Goal: Register for event/course

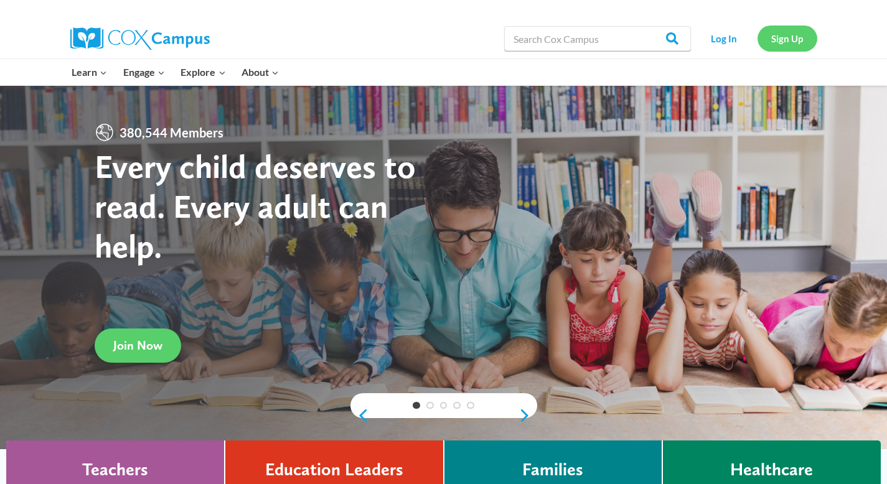
click at [794, 45] on link "Sign Up" at bounding box center [788, 39] width 60 height 26
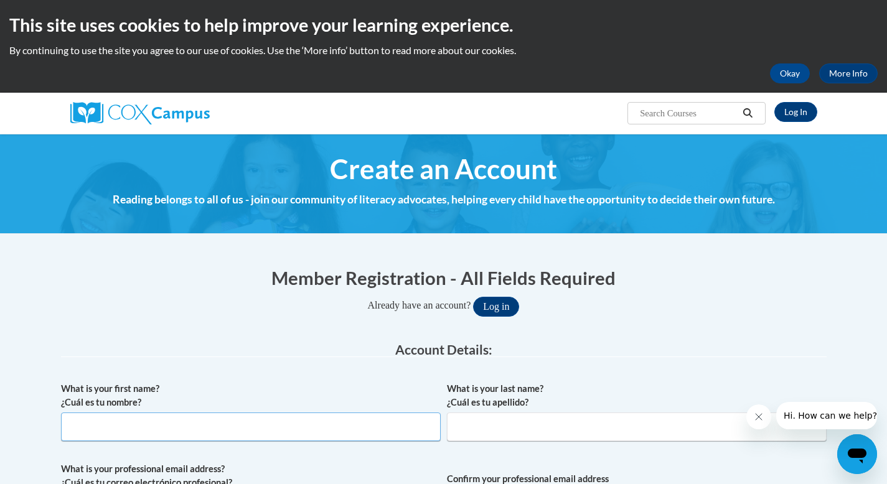
click at [318, 431] on input "What is your first name? ¿Cuál es tu nombre?" at bounding box center [251, 427] width 380 height 29
type input "Aleecia"
type input "Holt"
type input "holtaleecia@gmail.com"
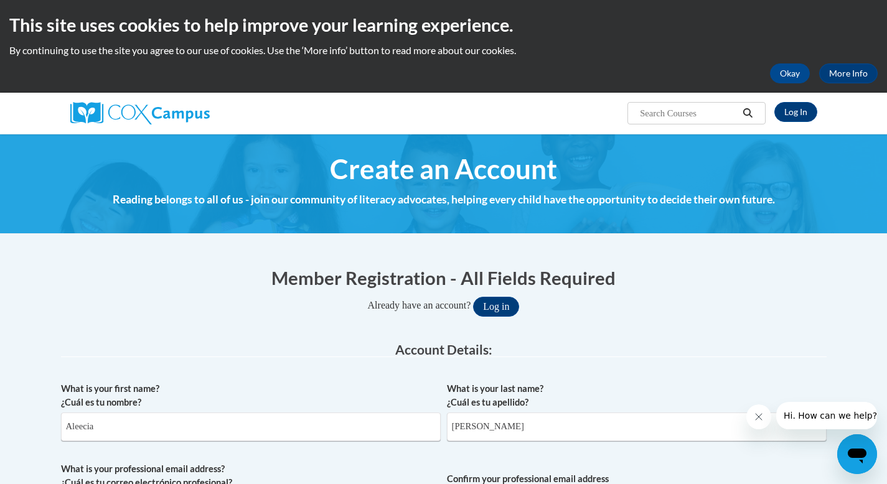
click at [624, 390] on label "What is your last name? ¿Cuál es tu apellido?" at bounding box center [637, 395] width 380 height 27
click at [624, 413] on input "Holt" at bounding box center [637, 427] width 380 height 29
click at [265, 484] on label "What is your professional email address? ¿Cuál es tu correo electrónico profesi…" at bounding box center [251, 476] width 380 height 27
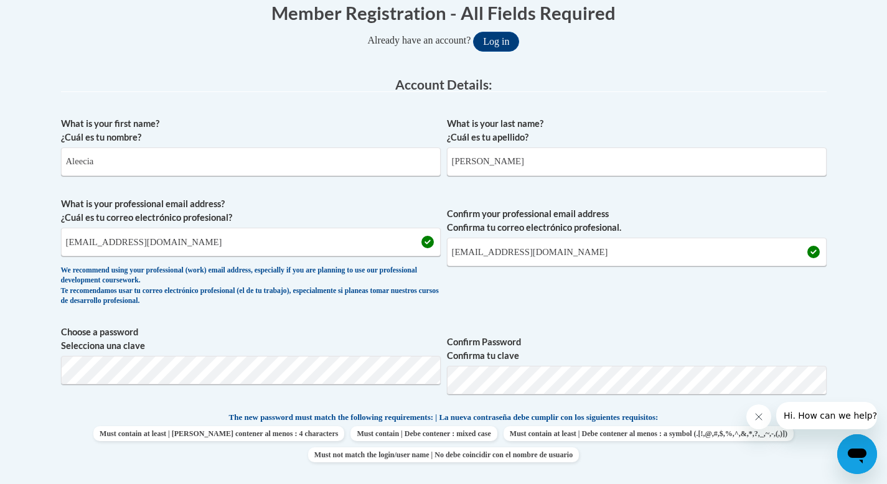
click at [265, 481] on div "What is your first name? ¿Cuál es tu nombre? Aleecia What is your last name? ¿C…" at bounding box center [444, 395] width 766 height 568
click at [194, 245] on input "holtaleecia@gmail.com" at bounding box center [251, 242] width 380 height 29
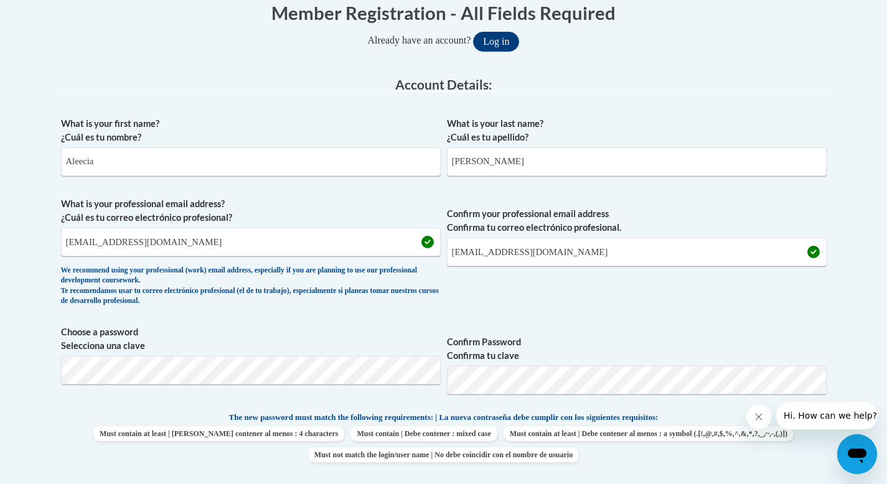
click at [183, 241] on input "holtaleecia@gmail.com" at bounding box center [251, 242] width 380 height 29
drag, startPoint x: 243, startPoint y: 244, endPoint x: 0, endPoint y: 229, distance: 243.9
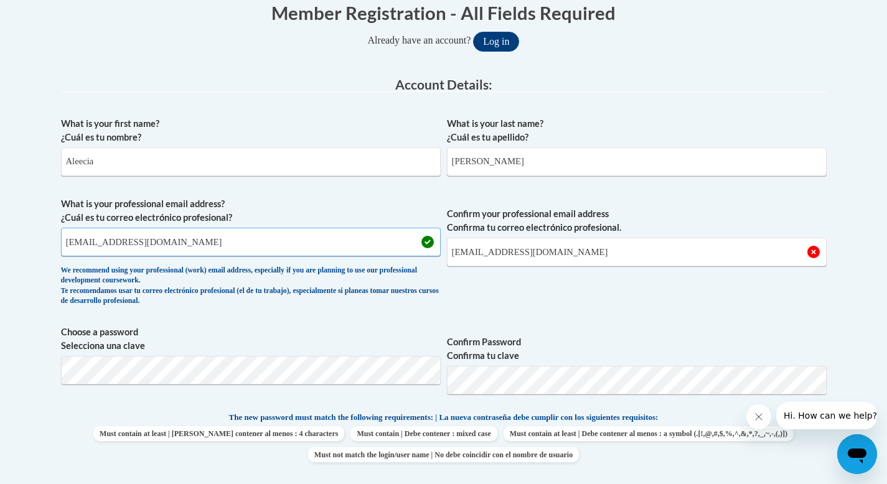
type input "f42020@forsyth.org"
click at [494, 256] on input "holtaleecia@gmail.com" at bounding box center [637, 252] width 380 height 29
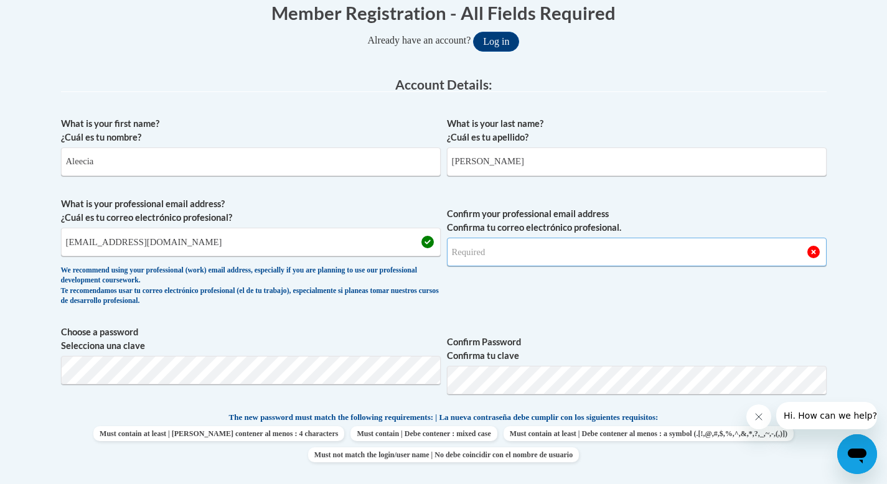
click at [496, 255] on input "Confirm your professional email address Confirma tu correo electrónico profesio…" at bounding box center [637, 252] width 380 height 29
click at [489, 255] on input "Confirm your professional email address Confirma tu correo electrónico profesio…" at bounding box center [637, 252] width 380 height 29
click at [472, 248] on input "Confirm your professional email address Confirma tu correo electrónico profesio…" at bounding box center [637, 252] width 380 height 29
click at [542, 256] on input "f42020@forsythk12.oprg" at bounding box center [637, 252] width 380 height 29
type input "f42020@forsythk12.org"
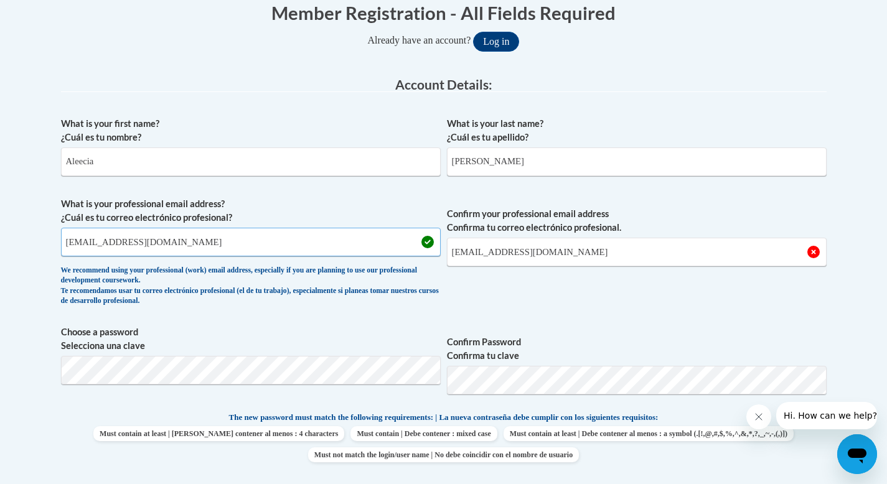
click at [126, 245] on input "f42020@forsyth.org" at bounding box center [251, 242] width 380 height 29
click at [129, 246] on input "f42020@forsyth.org" at bounding box center [251, 242] width 380 height 29
type input "f42020@forsythk12.org"
click at [300, 283] on div "We recommend using your professional (work) email address, especially if you ar…" at bounding box center [251, 286] width 380 height 41
click at [605, 255] on input "f42020@forsythk12.org" at bounding box center [637, 252] width 380 height 29
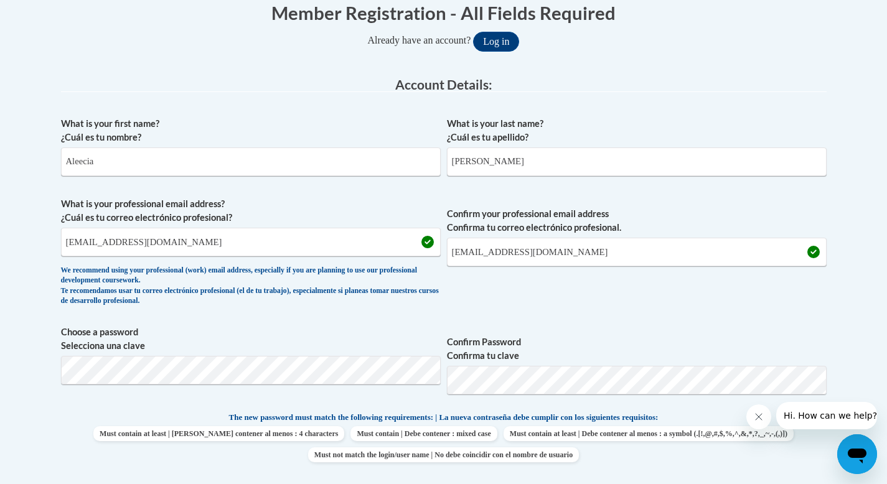
click at [572, 394] on span "Confirm Password Confirma tu clave" at bounding box center [637, 365] width 380 height 79
click at [407, 372] on span "Choose a password Selecciona una clave Confirm Password Confirma tu clave" at bounding box center [444, 365] width 766 height 79
click at [337, 395] on span "Choose a password Selecciona una clave" at bounding box center [251, 365] width 380 height 79
click at [776, 313] on span "Confirm your professional email address Confirma tu correo electrónico profesio…" at bounding box center [637, 254] width 380 height 115
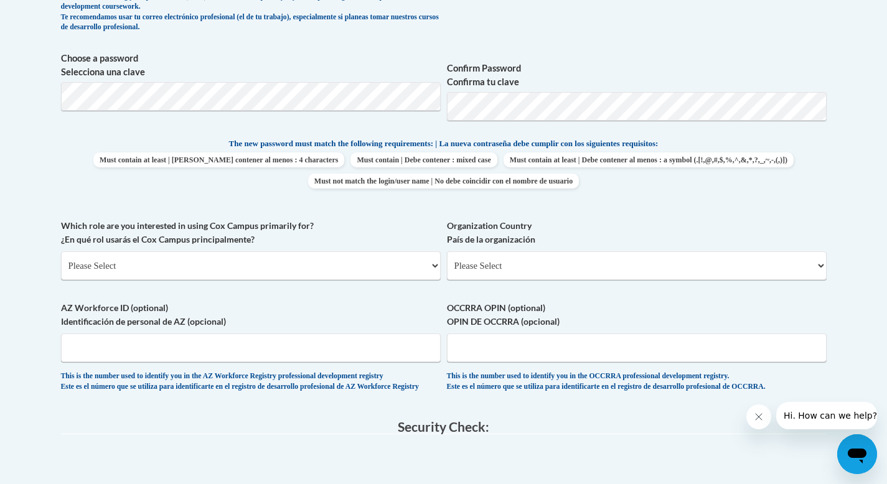
scroll to position [564, 0]
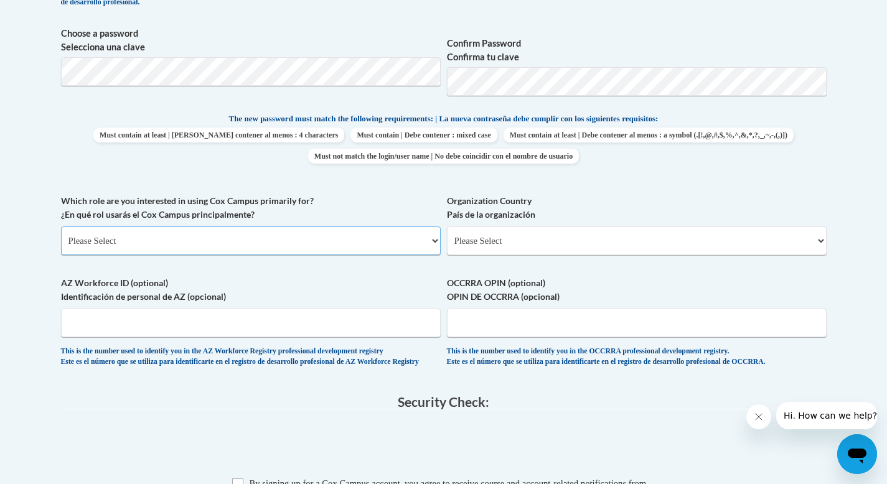
click at [379, 247] on select "Please Select College/University | Colegio/Universidad Community/Nonprofit Part…" at bounding box center [251, 241] width 380 height 29
select select "5a18ea06-2b54-4451-96f2-d152daf9eac5"
click at [61, 227] on select "Please Select College/University | Colegio/Universidad Community/Nonprofit Part…" at bounding box center [251, 241] width 380 height 29
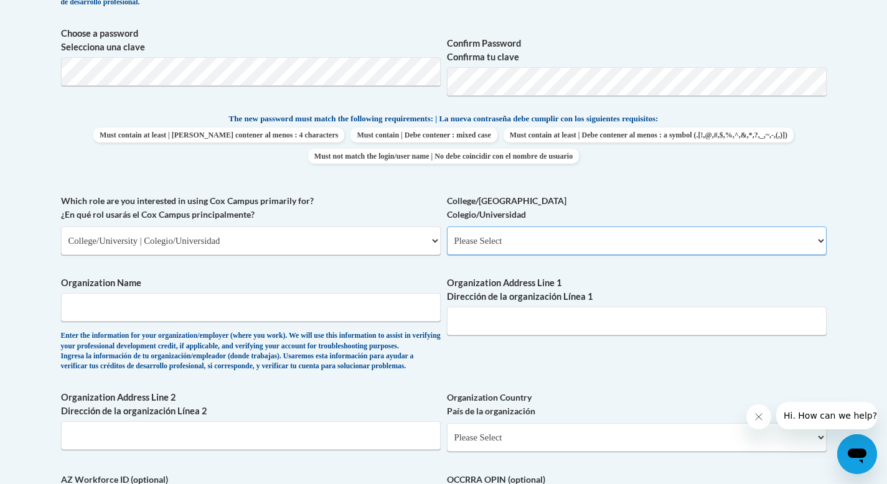
click at [469, 240] on select "Please Select College/University Staff | Empleado universitario College/Univers…" at bounding box center [637, 241] width 380 height 29
click at [293, 311] on input "Organization Name" at bounding box center [251, 307] width 380 height 29
click at [291, 313] on input "Organization Name" at bounding box center [251, 307] width 380 height 29
type input "Georgia State University"
click at [245, 418] on label "Organization Address Line 2 Dirección de la organización Línea 2" at bounding box center [251, 404] width 380 height 27
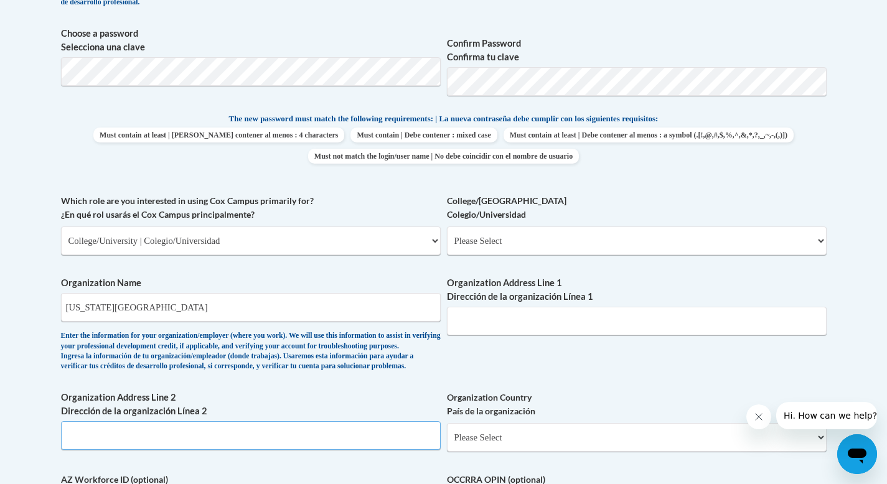
click at [245, 422] on input "Organization Address Line 2 Dirección de la organización Línea 2" at bounding box center [251, 436] width 380 height 29
click at [38, 436] on body "This site uses cookies to help improve your learning experience. By continuing …" at bounding box center [443, 294] width 887 height 1717
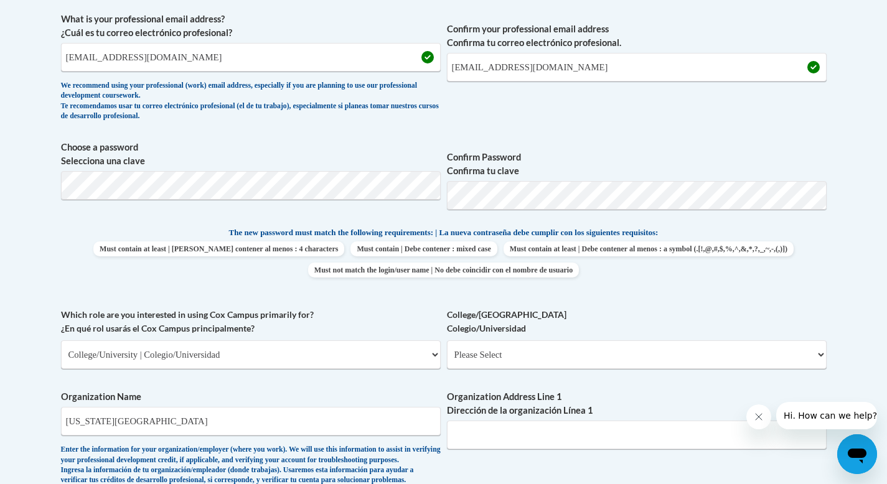
scroll to position [415, 0]
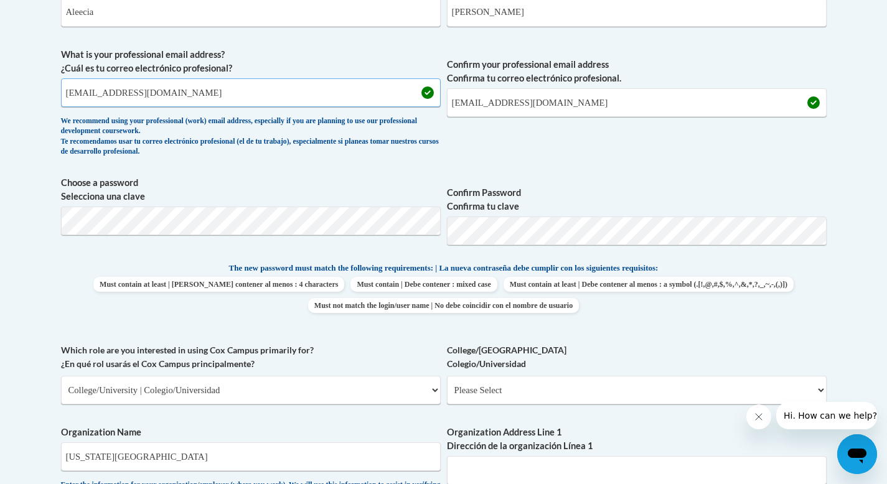
drag, startPoint x: 218, startPoint y: 92, endPoint x: 0, endPoint y: 82, distance: 218.1
click at [0, 82] on body "This site uses cookies to help improve your learning experience. By continuing …" at bounding box center [443, 443] width 887 height 1717
drag, startPoint x: 177, startPoint y: 89, endPoint x: 27, endPoint y: 88, distance: 150.7
click at [29, 89] on body "This site uses cookies to help improve your learning experience. By continuing …" at bounding box center [443, 443] width 887 height 1717
type input "aholt27@student.gsu"
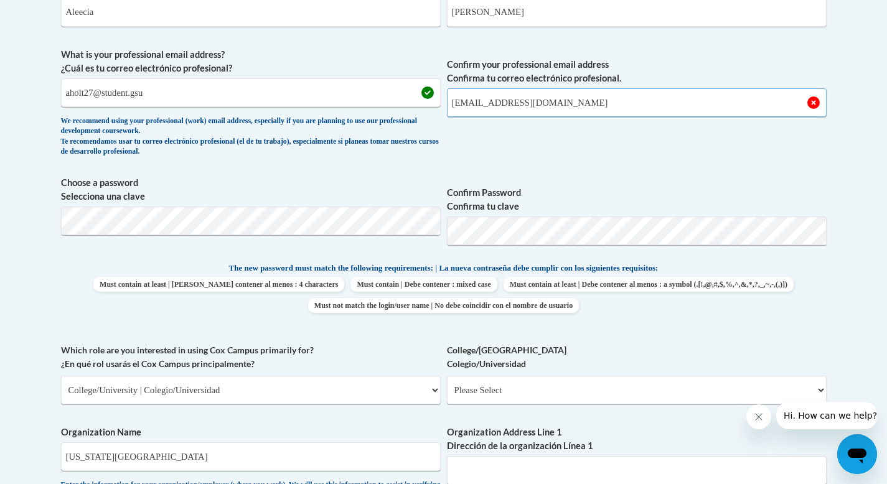
click at [563, 108] on input "f42020@forsythk12.org" at bounding box center [637, 102] width 380 height 29
click at [563, 107] on input "f42020@forsythk12.org" at bounding box center [637, 102] width 380 height 29
click at [450, 101] on input "[EMAIL_ADDRESS][DOMAIN_NAME]" at bounding box center [637, 102] width 380 height 29
type input "[EMAIL_ADDRESS][DOMAIN_NAME]"
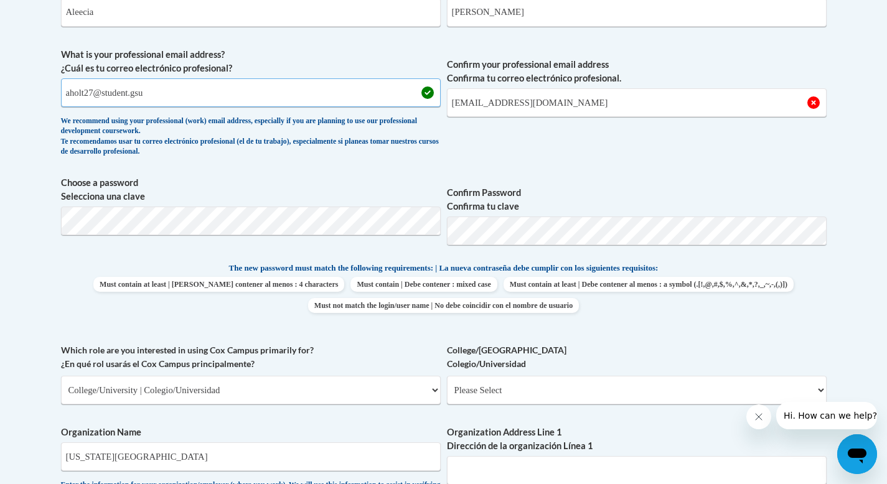
click at [260, 99] on input "aholt27@student.gsu" at bounding box center [251, 92] width 380 height 29
type input "[EMAIL_ADDRESS][DOMAIN_NAME]"
click at [564, 92] on input "[EMAIL_ADDRESS][DOMAIN_NAME]" at bounding box center [637, 102] width 380 height 29
click at [638, 105] on input "[EMAIL_ADDRESS][DOMAIN_NAME]" at bounding box center [637, 102] width 380 height 29
click at [58, 329] on div "Member Registration - All Fields Required Already have an account? Log in Prefe…" at bounding box center [444, 422] width 784 height 1169
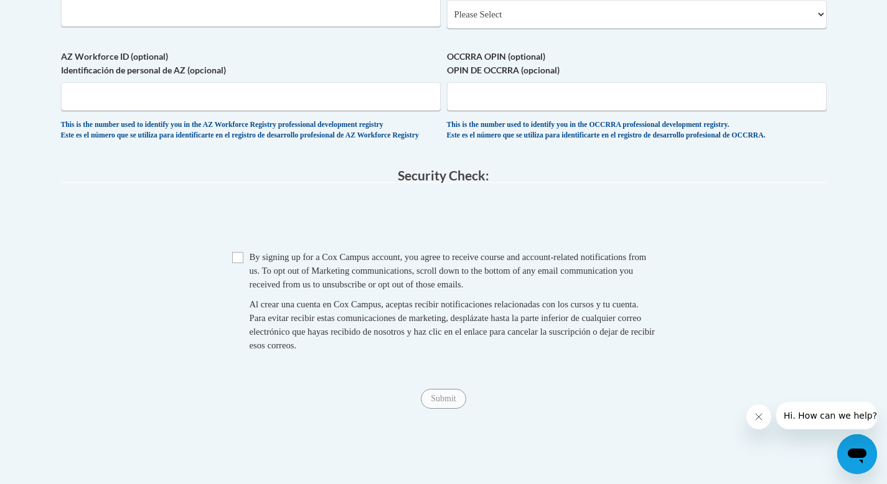
scroll to position [1012, 0]
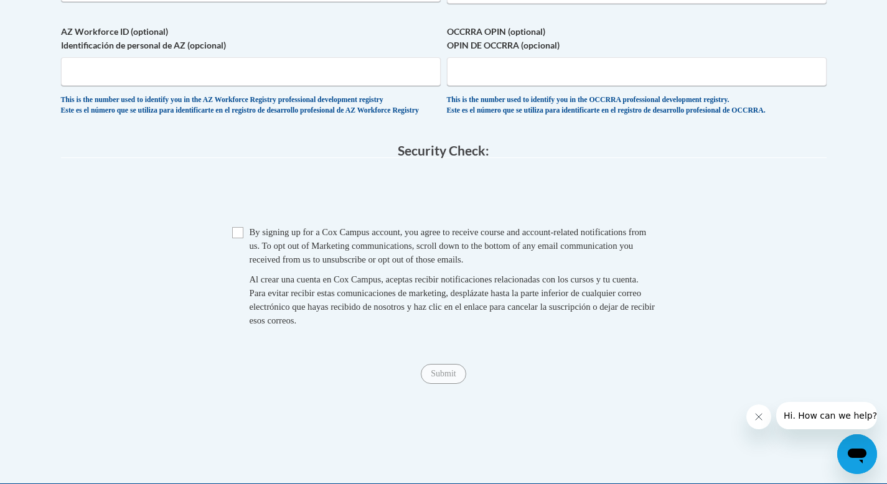
click at [243, 265] on span "Checkbox By signing up for a Cox Campus account, you agree to receive course an…" at bounding box center [443, 282] width 423 height 115
click at [240, 238] on input "Checkbox" at bounding box center [237, 232] width 11 height 11
checkbox input "true"
click at [449, 384] on input "Submit" at bounding box center [443, 374] width 45 height 20
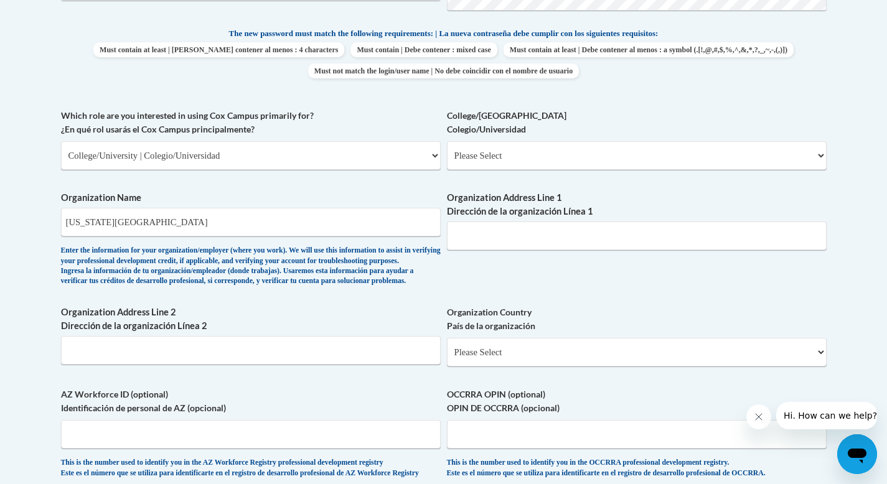
scroll to position [647, 0]
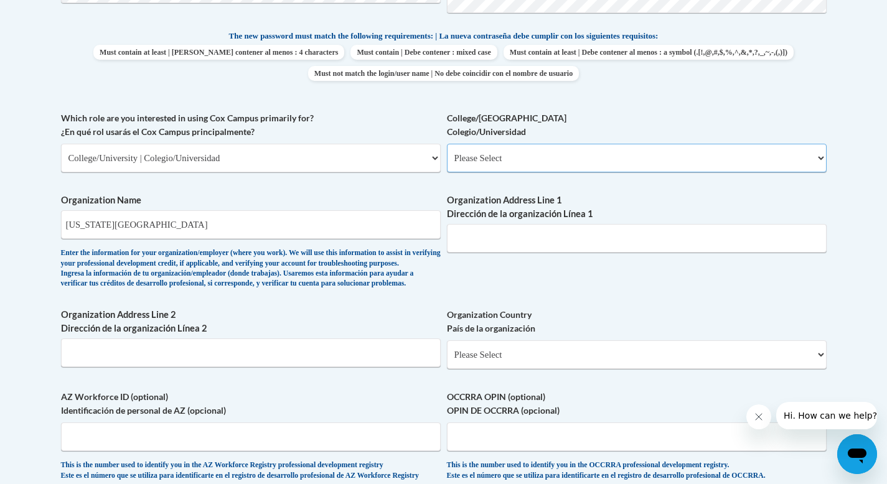
click at [506, 156] on select "Please Select College/University Staff | Empleado universitario College/Univers…" at bounding box center [637, 158] width 380 height 29
select select "99b32b07-cffc-426c-8bf6-0cd77760d84b"
click at [447, 144] on select "Please Select College/University Staff | Empleado universitario College/Univers…" at bounding box center [637, 158] width 380 height 29
click at [438, 280] on div "Enter the information for your organization/employer (where you work). We will …" at bounding box center [251, 268] width 380 height 41
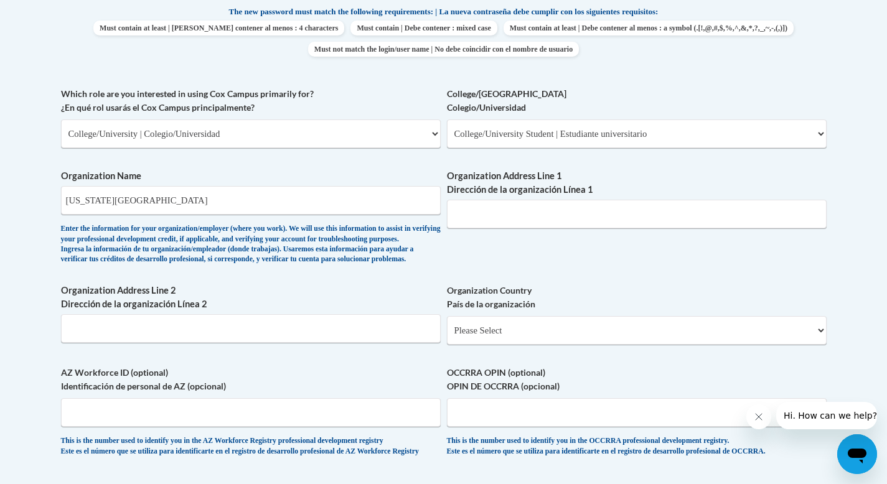
scroll to position [664, 0]
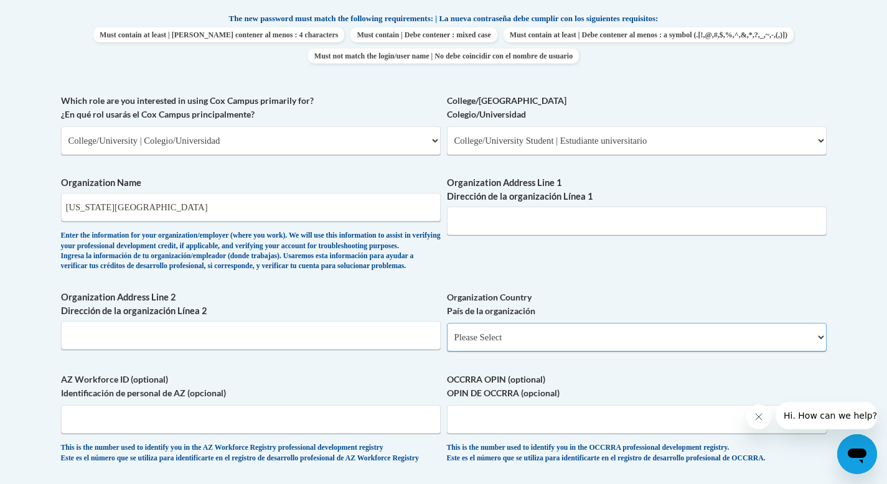
click at [665, 347] on select "Please Select United States | Estados Unidos Outside of the United States | Fue…" at bounding box center [637, 337] width 380 height 29
select select "ad49bcad-a171-4b2e-b99c-48b446064914"
click at [447, 343] on select "Please Select United States | Estados Unidos Outside of the United States | Fue…" at bounding box center [637, 337] width 380 height 29
select select
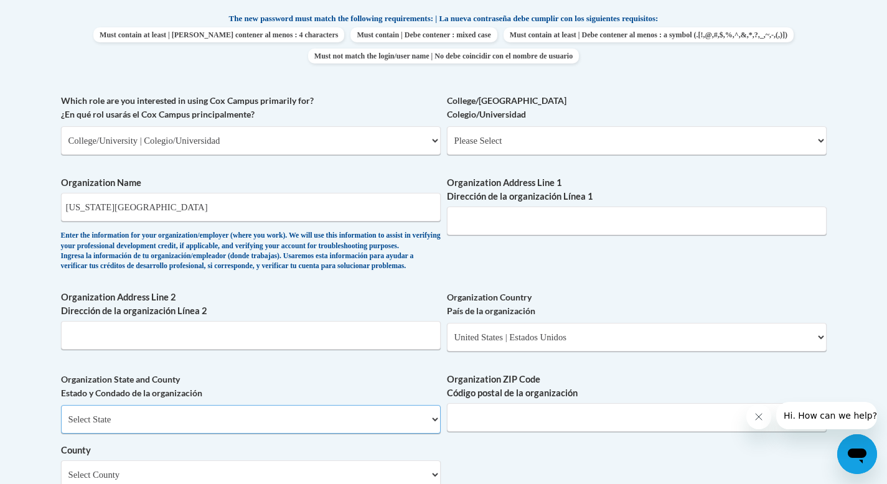
click at [331, 431] on select "Select State Alabama Alaska Arizona Arkansas California Colorado Connecticut De…" at bounding box center [251, 419] width 380 height 29
select select "Georgia"
click at [61, 425] on select "Select State Alabama Alaska Arizona Arkansas California Colorado Connecticut De…" at bounding box center [251, 419] width 380 height 29
click at [513, 432] on input "Organization ZIP Code Código postal de la organización" at bounding box center [637, 417] width 380 height 29
click at [497, 432] on input "Organization ZIP Code Código postal de la organización" at bounding box center [637, 417] width 380 height 29
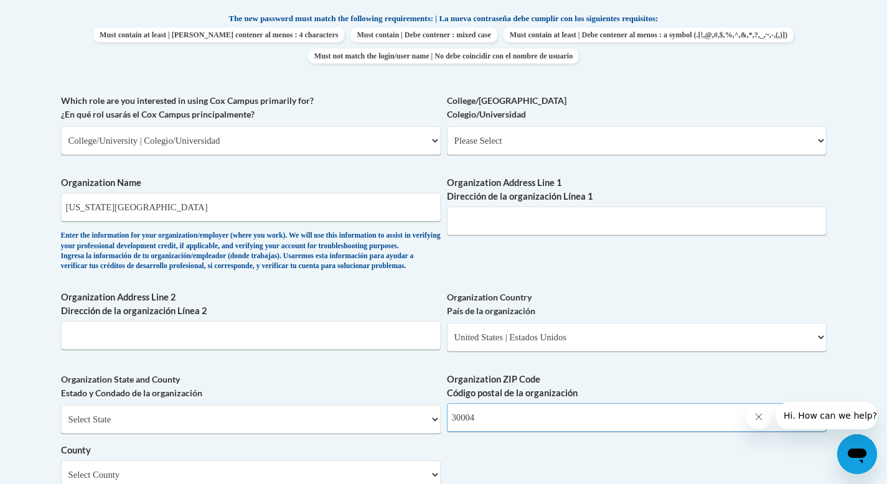
type input "30004"
click at [467, 481] on div "What is your first name? ¿Cuál es tu nombre? Aleecia What is your last name? ¿C…" at bounding box center [444, 163] width 766 height 903
click at [598, 139] on select "Please Select College/University Staff | Empleado universitario College/Univers…" at bounding box center [637, 140] width 380 height 29
select select "99b32b07-cffc-426c-8bf6-0cd77760d84b"
click at [447, 126] on select "Please Select College/University Staff | Empleado universitario College/Univers…" at bounding box center [637, 140] width 380 height 29
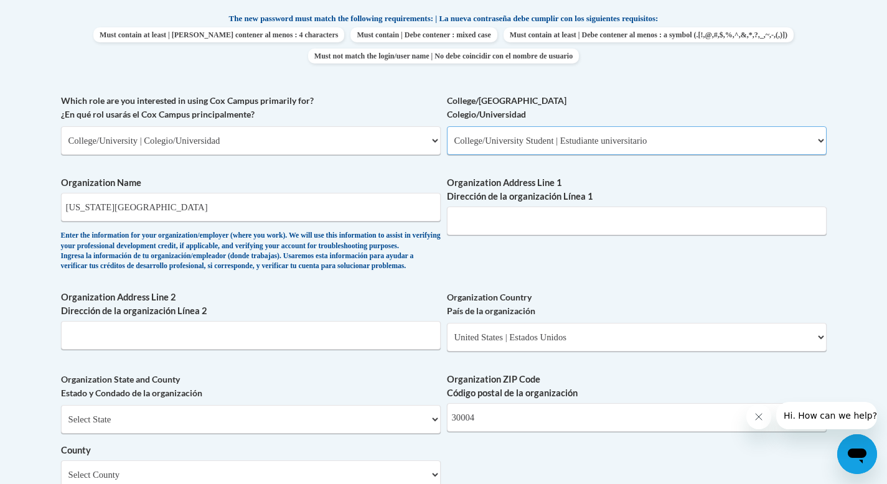
select select "null"
click at [875, 231] on body "This site uses cookies to help improve your learning experience. By continuing …" at bounding box center [443, 263] width 887 height 1855
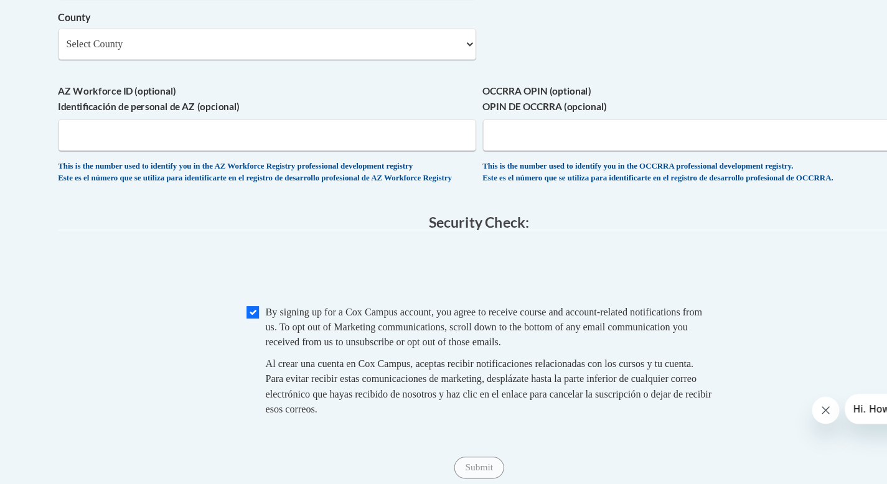
scroll to position [1055, 0]
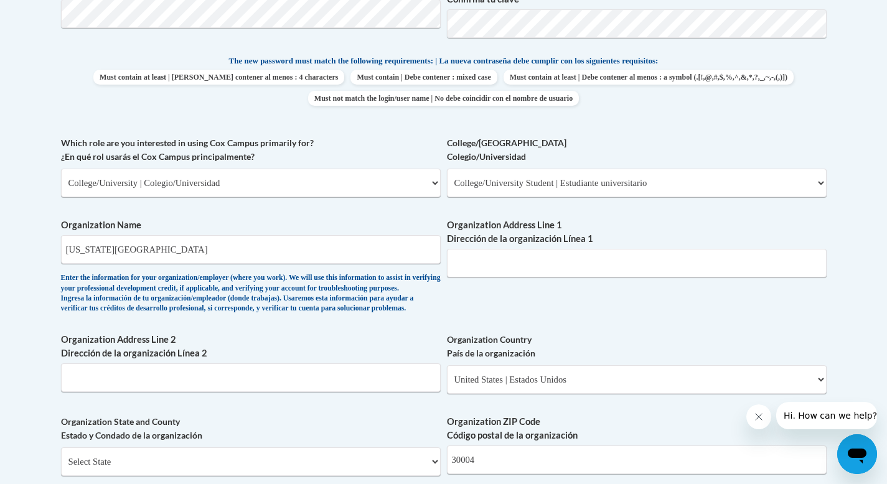
drag, startPoint x: 896, startPoint y: 317, endPoint x: 887, endPoint y: 204, distance: 113.1
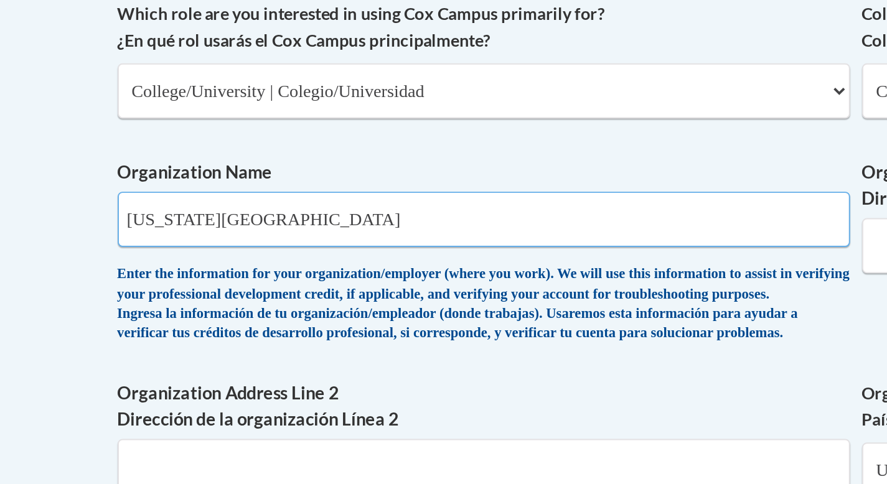
click at [171, 255] on input "Georgia State University" at bounding box center [251, 253] width 380 height 29
type input "F"
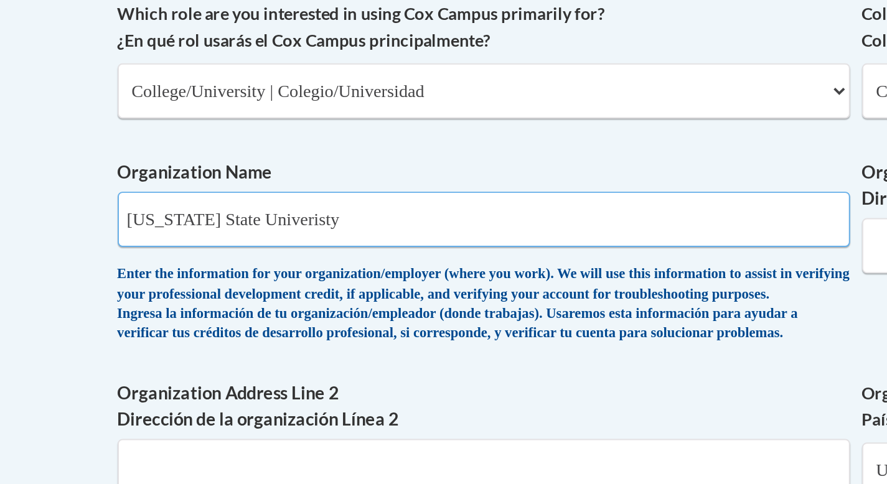
click at [139, 255] on input "Georgia State Univeristy" at bounding box center [251, 253] width 380 height 29
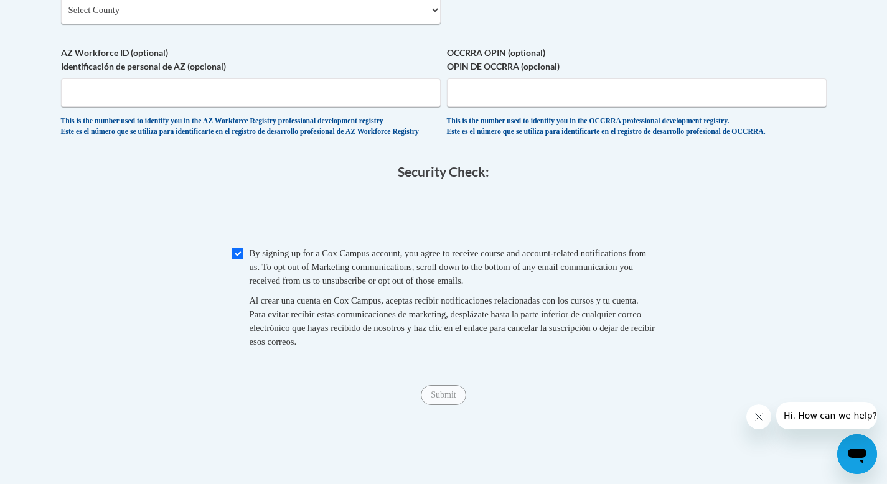
scroll to position [1151, 0]
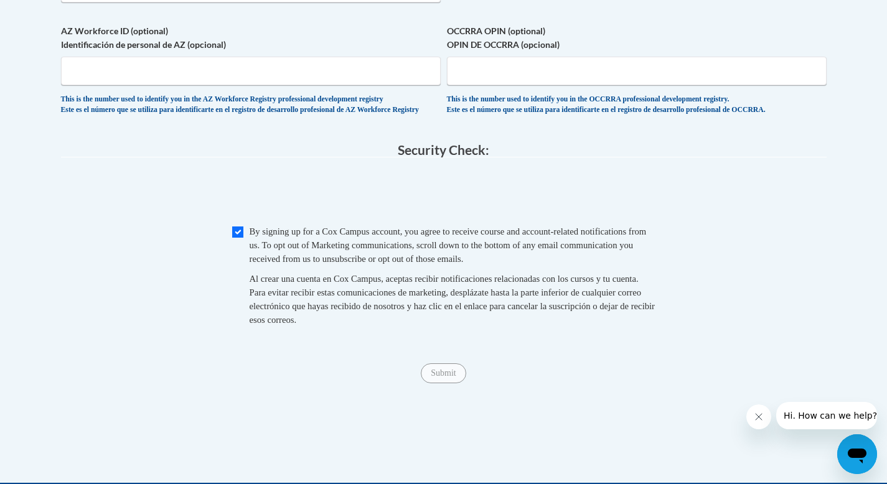
type input "Georgia State Univeristy"
click at [440, 384] on input "Submit" at bounding box center [443, 374] width 45 height 20
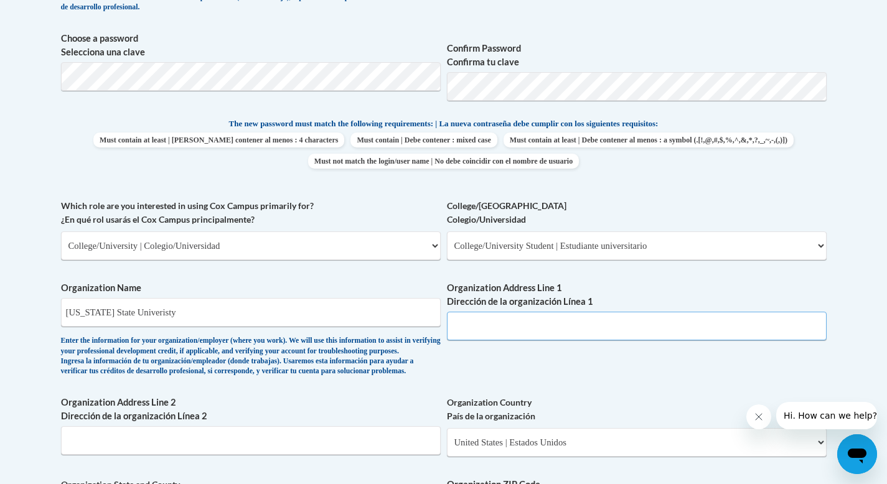
drag, startPoint x: 896, startPoint y: 235, endPoint x: 894, endPoint y: 149, distance: 85.3
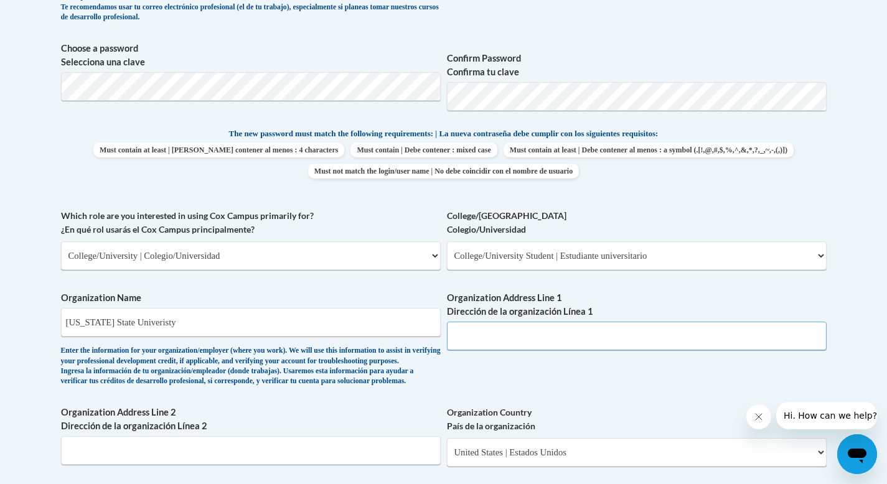
click at [546, 340] on input "Organization Address Line 1 Dirección de la organización Línea 1" at bounding box center [637, 336] width 380 height 29
click at [523, 339] on input "Organization Address Line 1 Dirección de la organización Línea 1" at bounding box center [637, 336] width 380 height 29
click at [515, 341] on input "Organization Address Line 1 Dirección de la organización Línea 1" at bounding box center [637, 336] width 380 height 29
paste input "Atlanta, GA 30302"
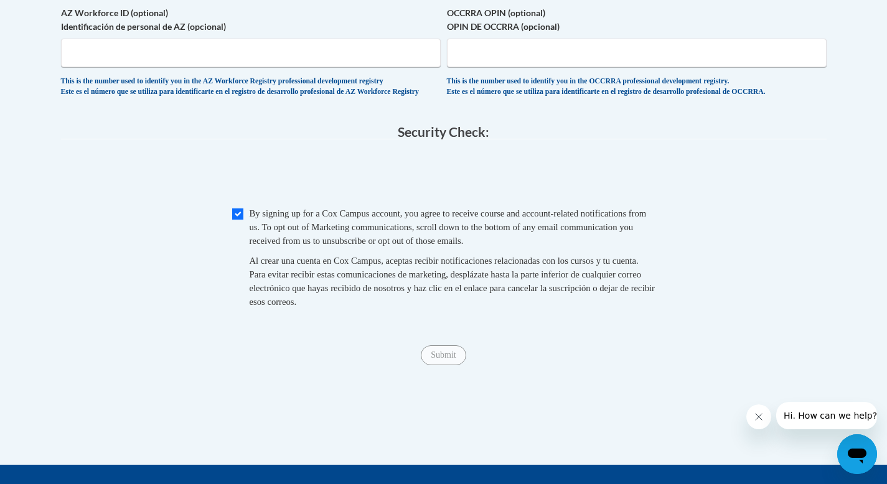
drag, startPoint x: 896, startPoint y: 233, endPoint x: 891, endPoint y: 397, distance: 163.8
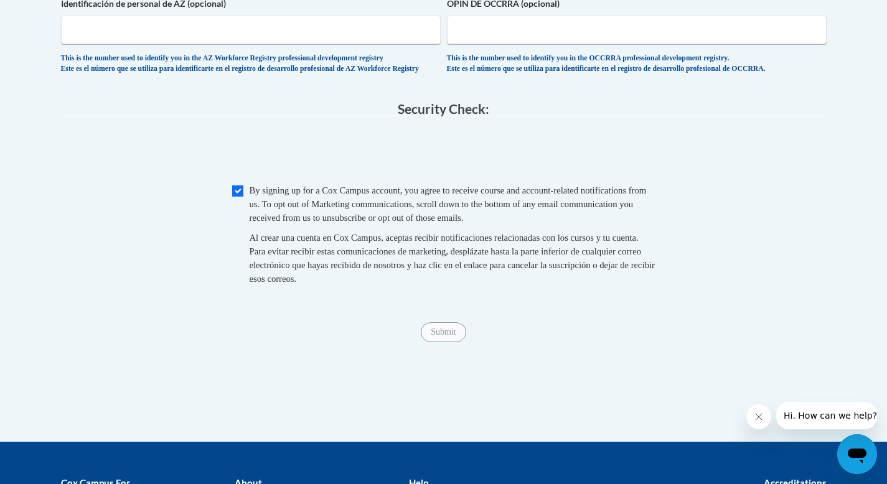
type input "Atlanta, GA 30302"
click at [712, 177] on span "0cAFcWeA50EOLhSC99mO-tZ69ehM6osx5gDsbkjwF2xtKPJ2iMcWTPHC-x9s13KZQiadO4Mn4bBPQ1A…" at bounding box center [444, 153] width 766 height 49
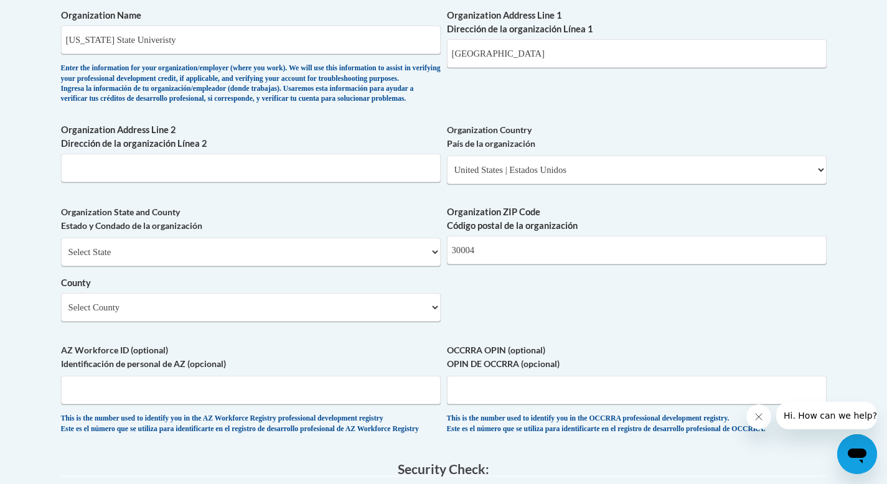
scroll to position [781, 0]
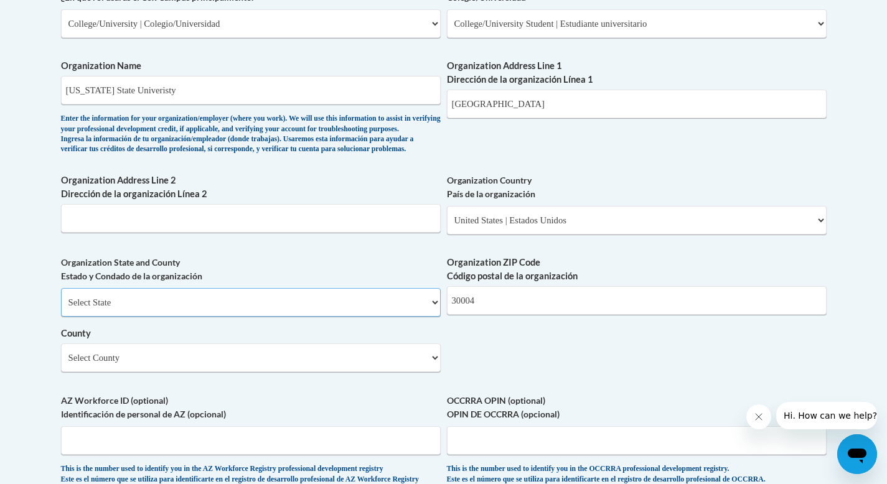
click at [345, 317] on select "Select State Alabama Alaska Arizona Arkansas California Colorado Connecticut De…" at bounding box center [251, 302] width 380 height 29
select select "Georgia"
click at [61, 308] on select "Select State Alabama Alaska Arizona Arkansas California Colorado Connecticut De…" at bounding box center [251, 302] width 380 height 29
click at [299, 372] on select "County" at bounding box center [251, 358] width 380 height 29
click at [295, 372] on select "County" at bounding box center [251, 358] width 380 height 29
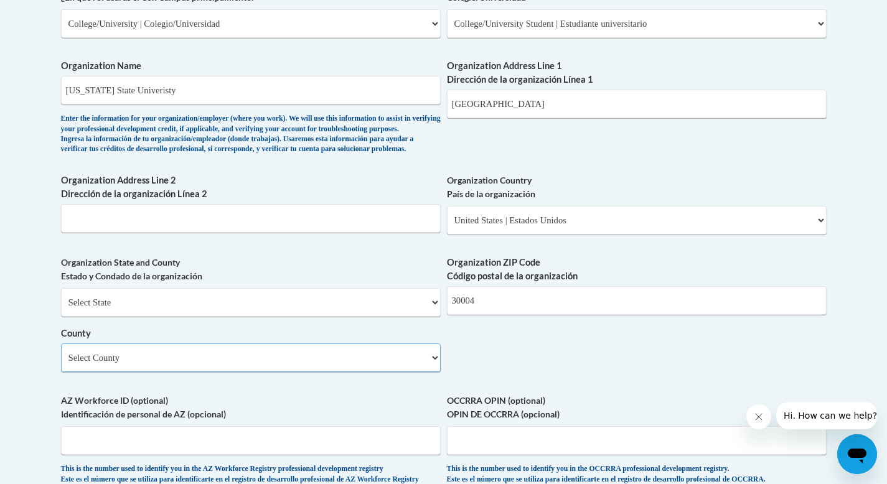
click at [299, 372] on select "Select County Appling Atkinson Bacon Baker Baldwin Banks Barrow Bartow Ben Hill…" at bounding box center [251, 358] width 380 height 29
select select "Fulton"
click at [61, 364] on select "Select County Appling Atkinson Bacon Baker Baldwin Banks Barrow Bartow Ben Hill…" at bounding box center [251, 358] width 380 height 29
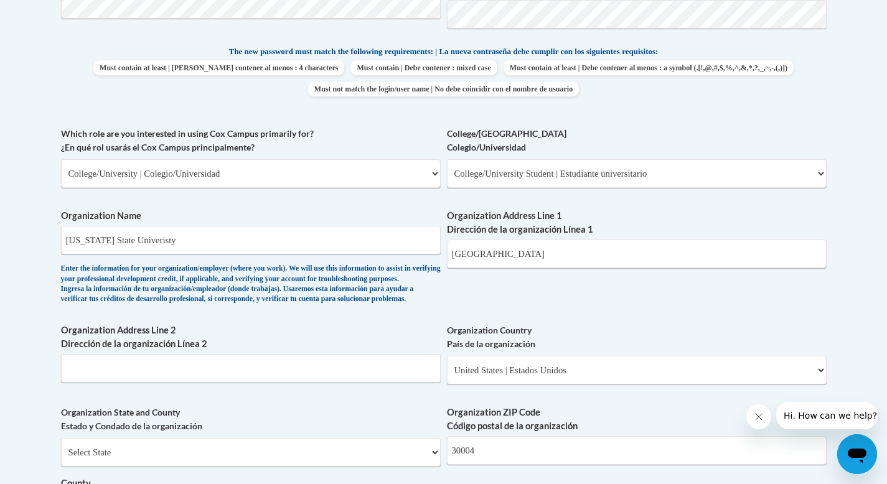
scroll to position [636, 0]
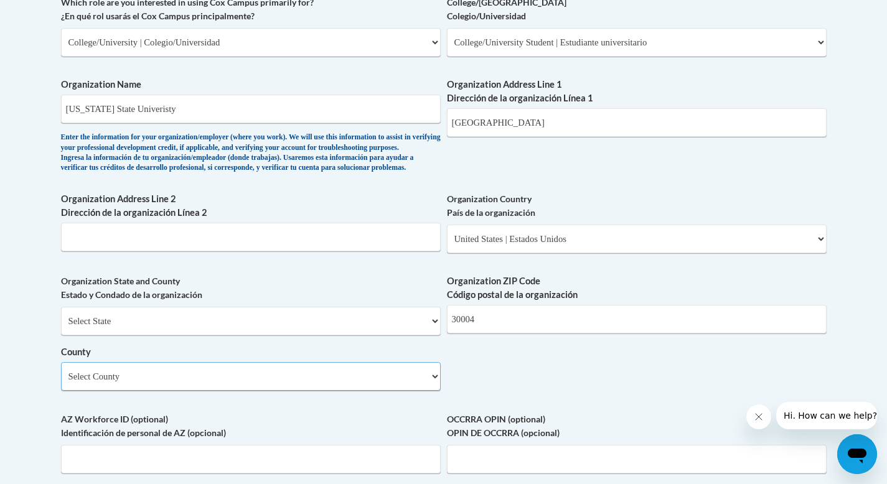
drag, startPoint x: 896, startPoint y: 281, endPoint x: 870, endPoint y: 275, distance: 26.3
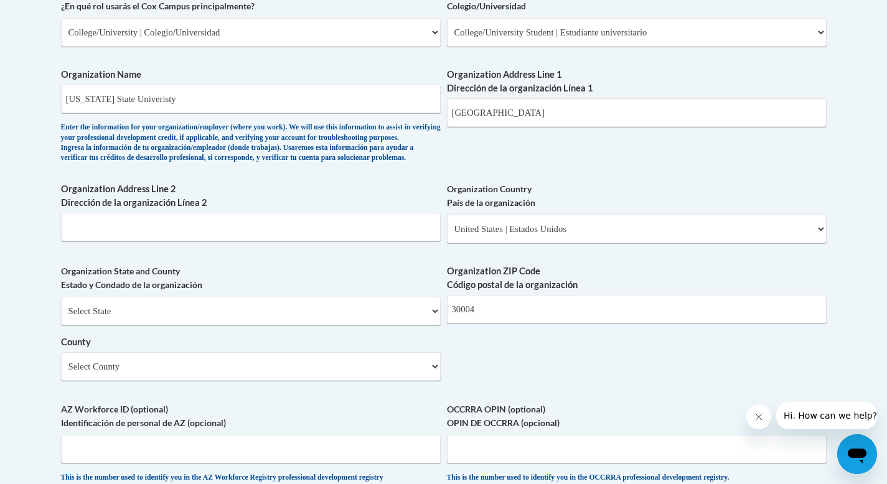
scroll to position [765, 0]
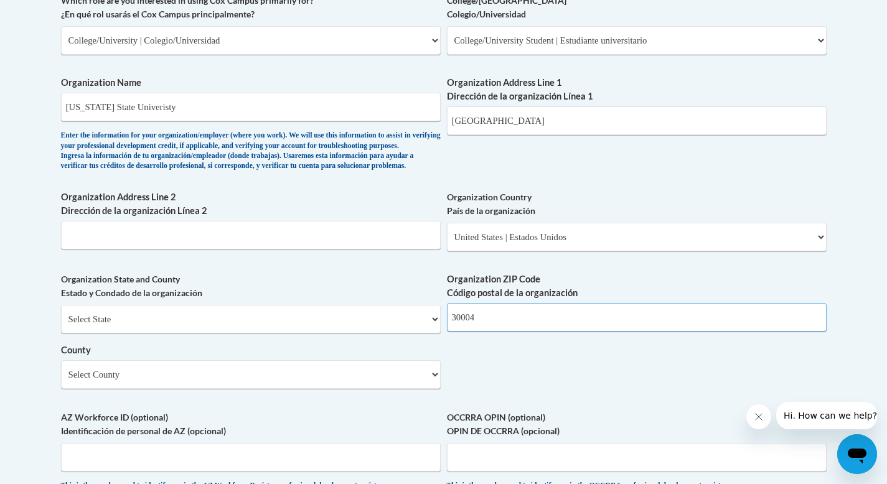
click at [593, 332] on input "30004" at bounding box center [637, 317] width 380 height 29
type input "3"
drag, startPoint x: 501, startPoint y: 121, endPoint x: 564, endPoint y: 120, distance: 62.9
click at [566, 121] on input "Atlanta, GA 30302" at bounding box center [637, 120] width 380 height 29
type input "Atlanta, GA"
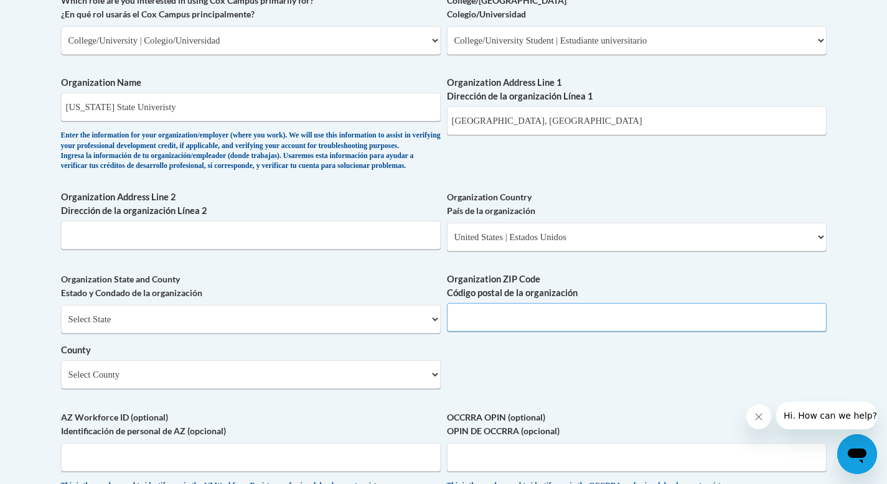
click at [464, 332] on input "Organization ZIP Code Código postal de la organización" at bounding box center [637, 317] width 380 height 29
paste input "30302"
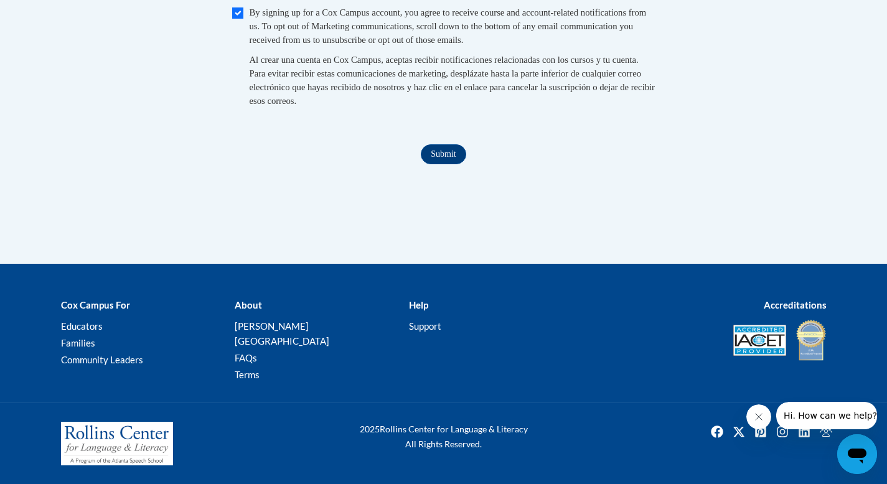
scroll to position [1382, 0]
type input "30302"
click at [448, 164] on input "Submit" at bounding box center [443, 154] width 45 height 20
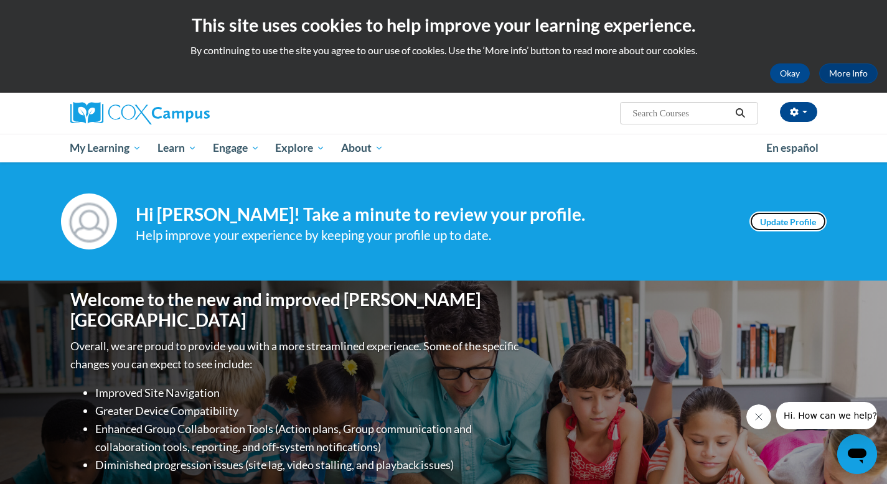
click at [794, 221] on link "Update Profile" at bounding box center [788, 222] width 77 height 20
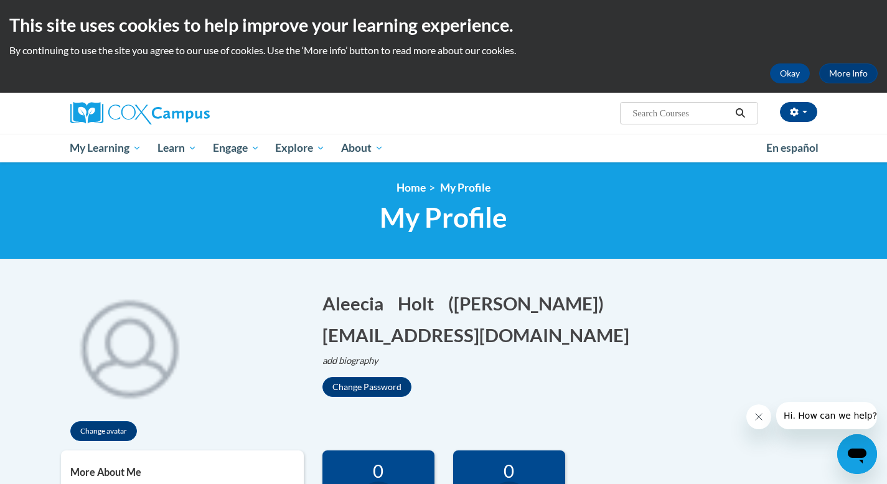
click at [264, 351] on div "Change avatar" at bounding box center [182, 364] width 243 height 172
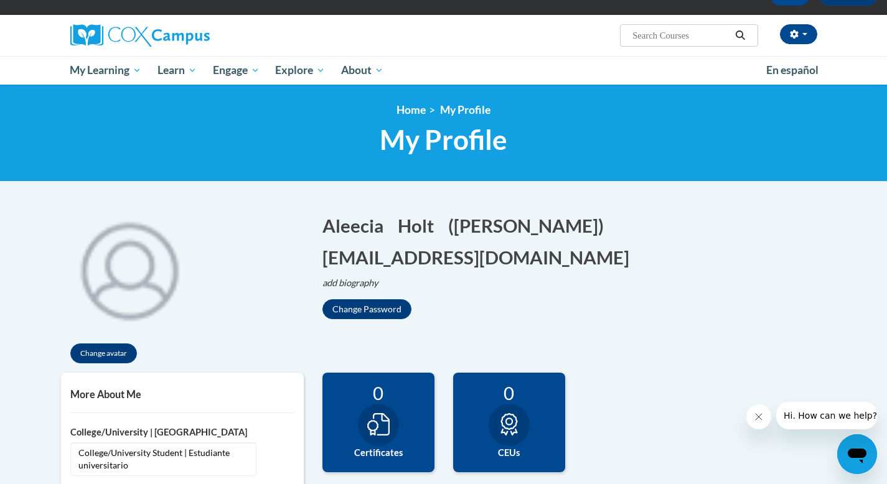
scroll to position [75, 0]
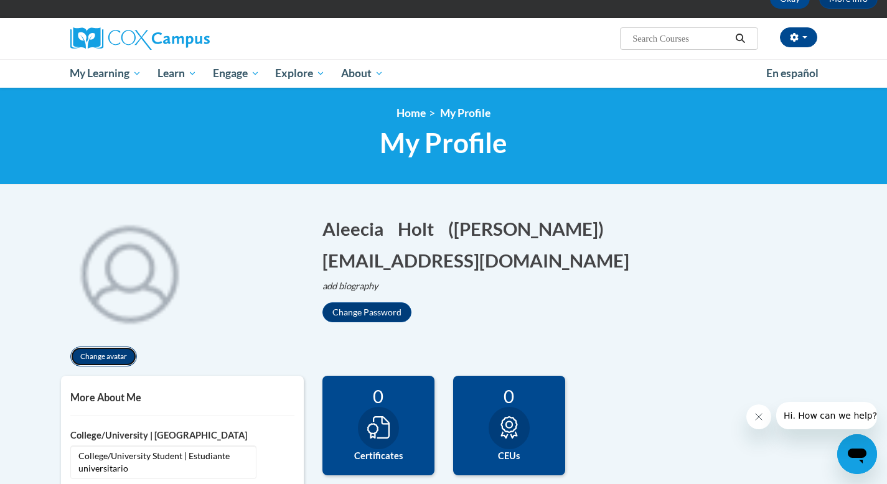
click at [108, 354] on button "Change avatar" at bounding box center [103, 357] width 67 height 20
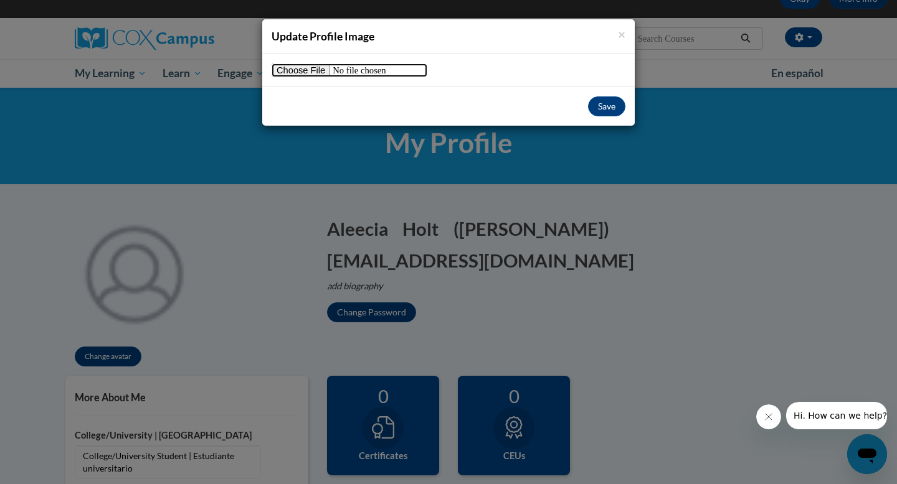
click at [320, 72] on input "file" at bounding box center [349, 71] width 156 height 14
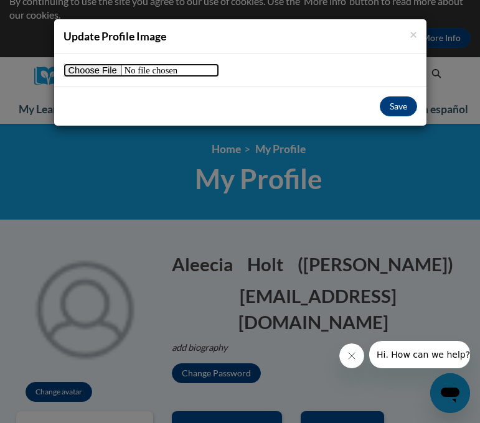
click at [100, 68] on input "file" at bounding box center [142, 71] width 156 height 14
type input "C:\fakepath\IMG_5226.JPG"
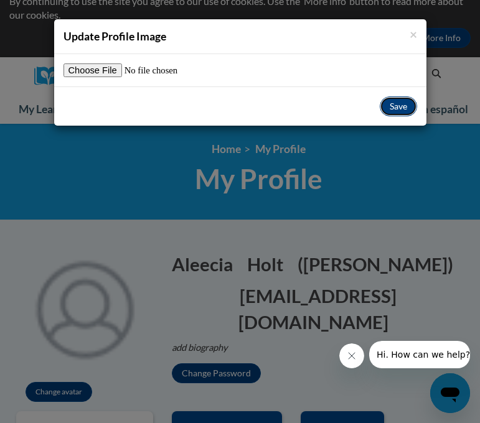
click at [402, 103] on button "Save" at bounding box center [398, 107] width 37 height 20
click at [405, 106] on button "Save" at bounding box center [398, 107] width 37 height 20
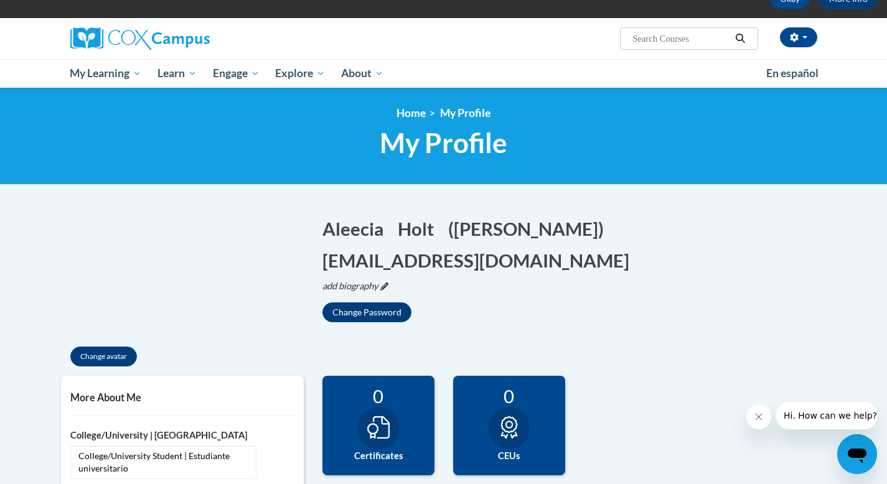
click at [382, 283] on icon "Edit biography" at bounding box center [384, 287] width 8 height 8
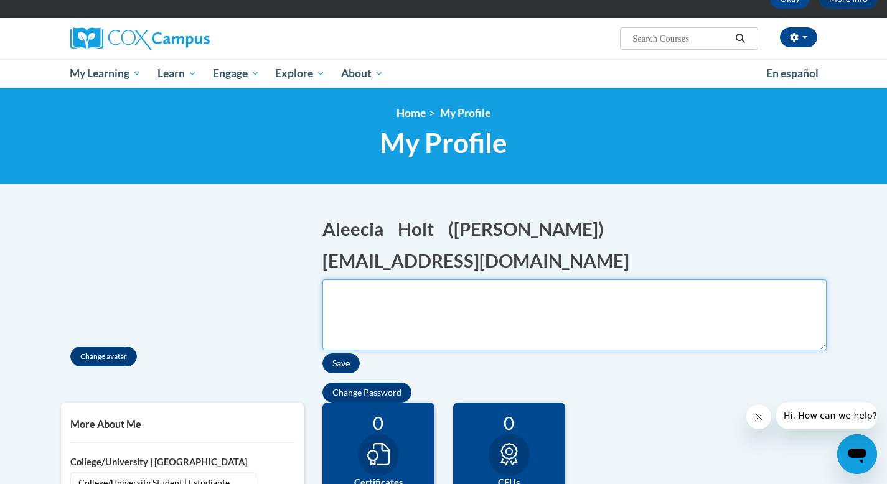
click at [375, 280] on textarea "Biography" at bounding box center [575, 315] width 504 height 71
click at [380, 280] on textarea "GSU Student-Special Education Para" at bounding box center [575, 315] width 504 height 71
type textarea "GSU Student-Special Education Para"
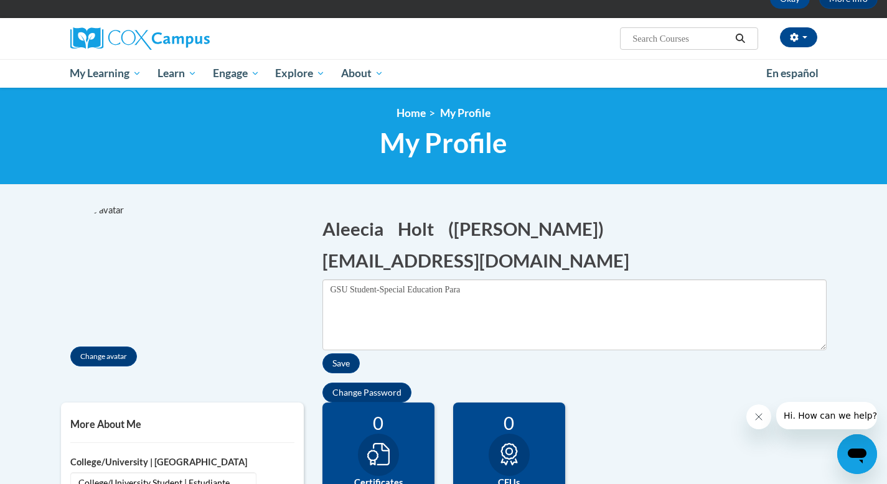
click at [111, 212] on img at bounding box center [129, 272] width 137 height 137
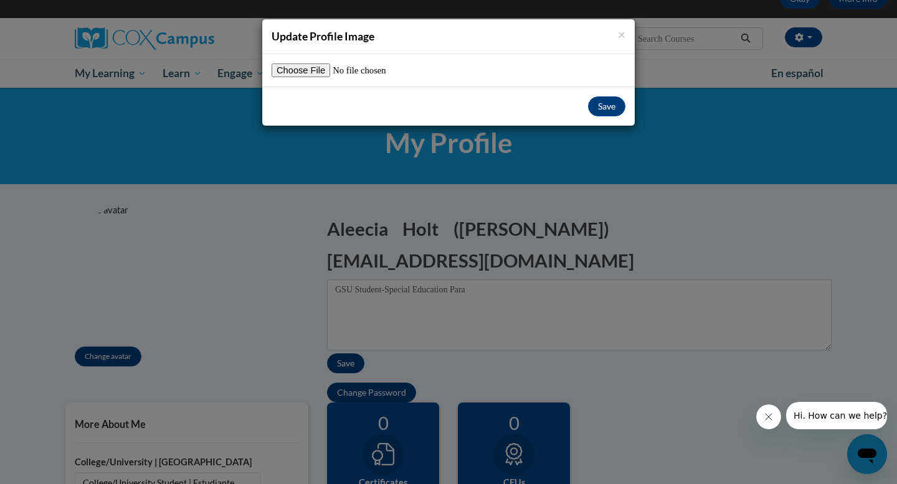
click at [613, 96] on div "Save" at bounding box center [448, 106] width 372 height 39
click at [623, 31] on span "×" at bounding box center [621, 34] width 7 height 16
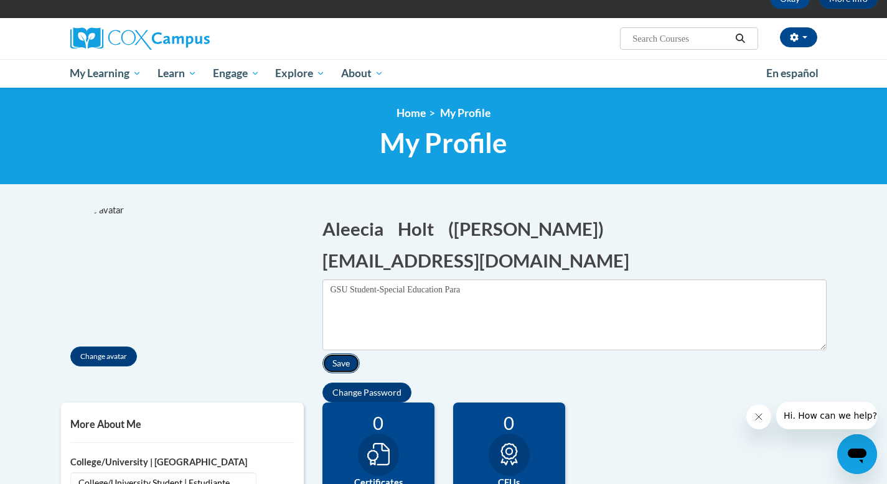
click at [338, 354] on button "Save" at bounding box center [341, 364] width 37 height 20
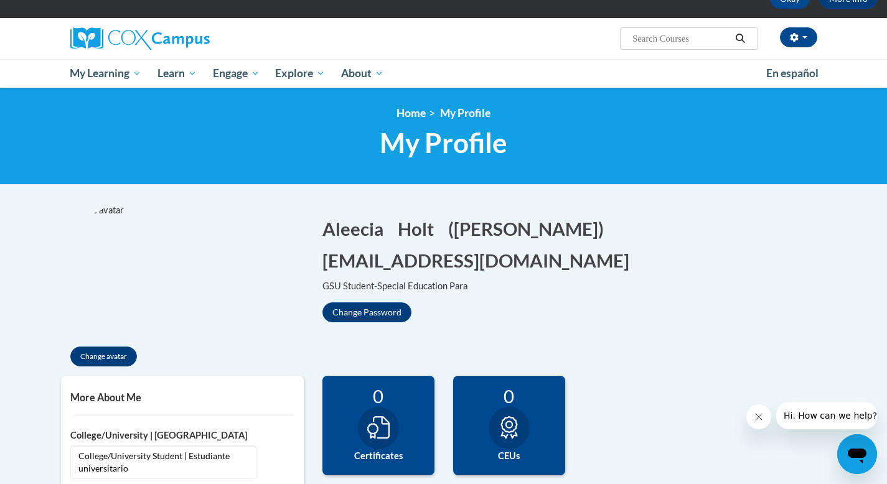
click at [339, 295] on div "Change avatar Aleecia Edit Screen Name Aleecia Save Holt Edit Screen Name Holt …" at bounding box center [444, 290] width 784 height 172
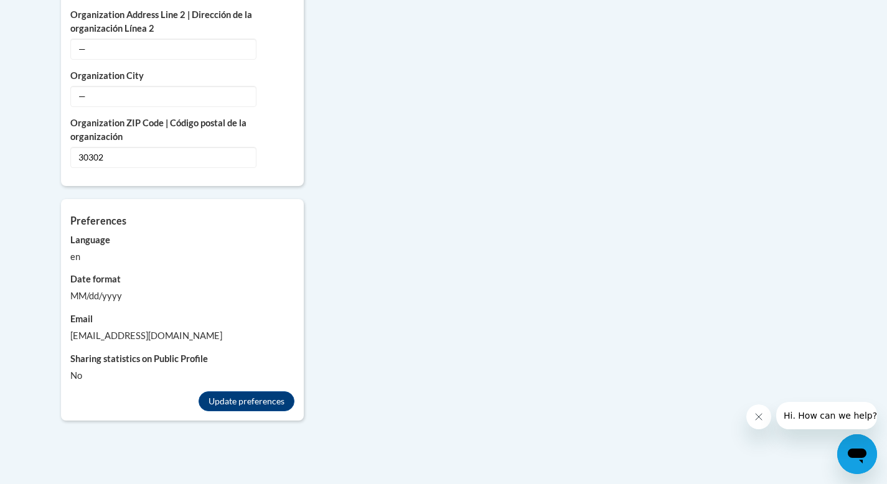
scroll to position [1048, 0]
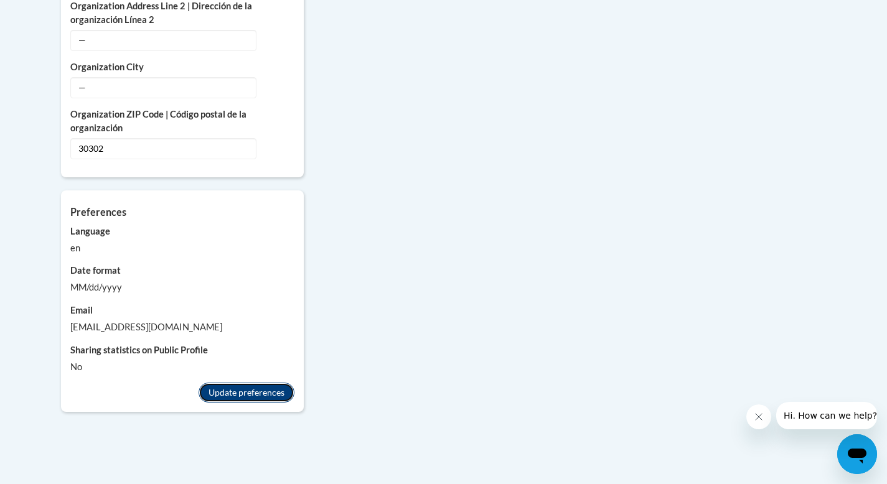
click at [242, 383] on button "Update preferences" at bounding box center [247, 393] width 96 height 20
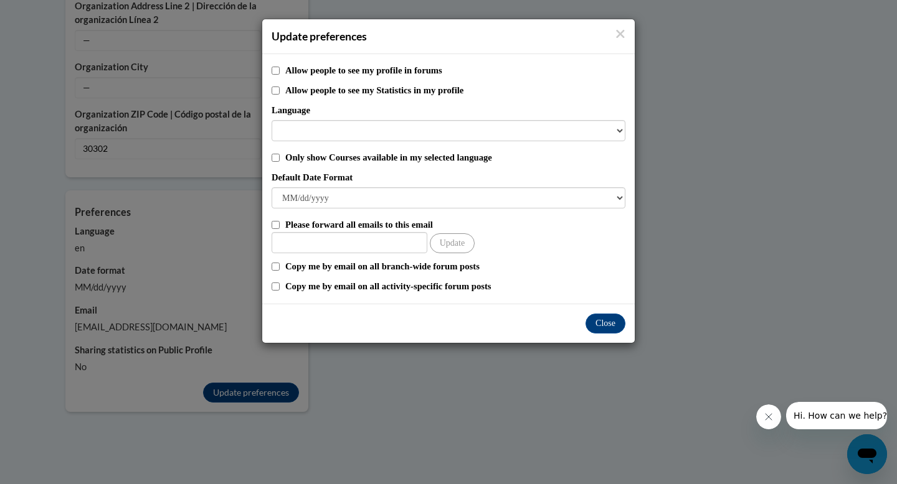
click at [271, 158] on div "Allow people to see my profile in forums Allow people to see my Statistics in m…" at bounding box center [448, 179] width 372 height 250
click at [274, 158] on input "Only show Courses available in my selected language" at bounding box center [275, 158] width 8 height 8
checkbox input "true"
click at [610, 314] on button "Close" at bounding box center [605, 324] width 40 height 20
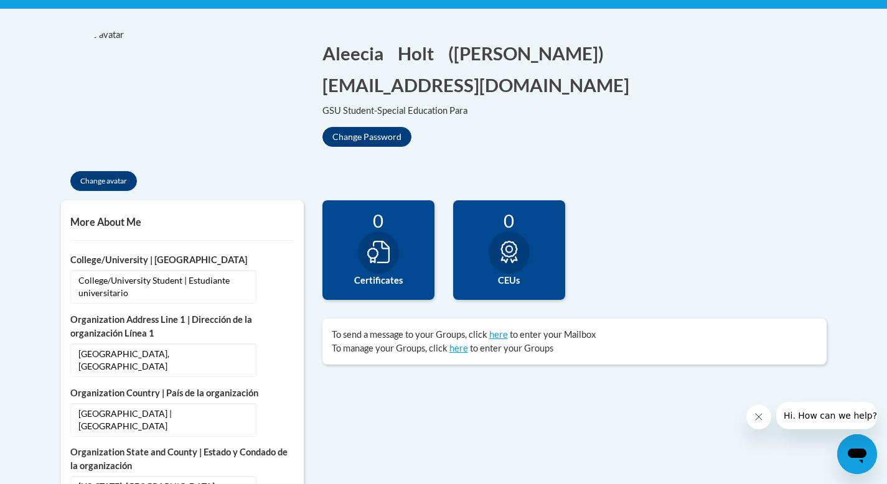
scroll to position [0, 0]
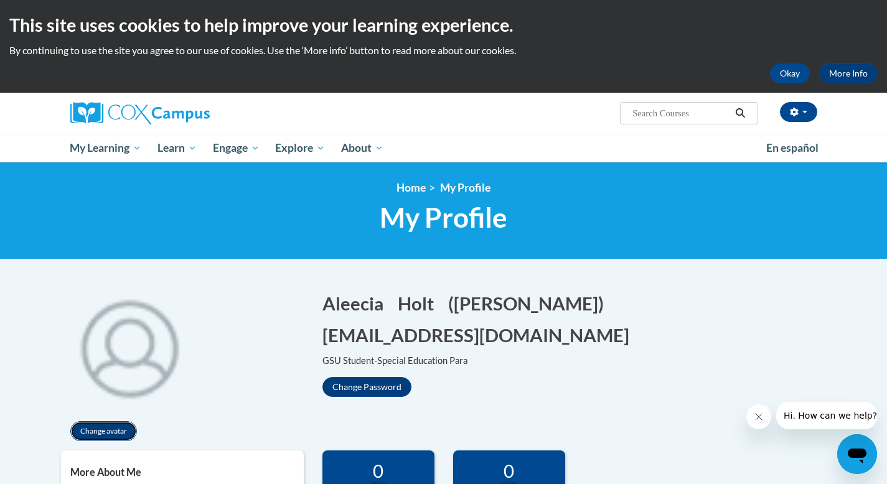
click at [105, 427] on button "Change avatar" at bounding box center [103, 432] width 67 height 20
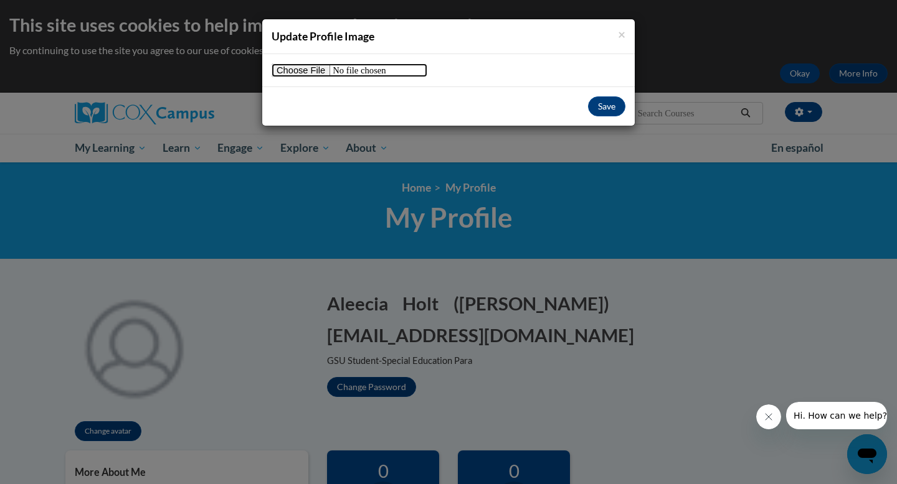
click at [314, 73] on input "file" at bounding box center [349, 71] width 156 height 14
type input "C:\fakepath\IMG_5226.JPG"
click at [605, 108] on button "Save" at bounding box center [606, 107] width 37 height 20
click at [606, 111] on button "Save" at bounding box center [606, 107] width 37 height 20
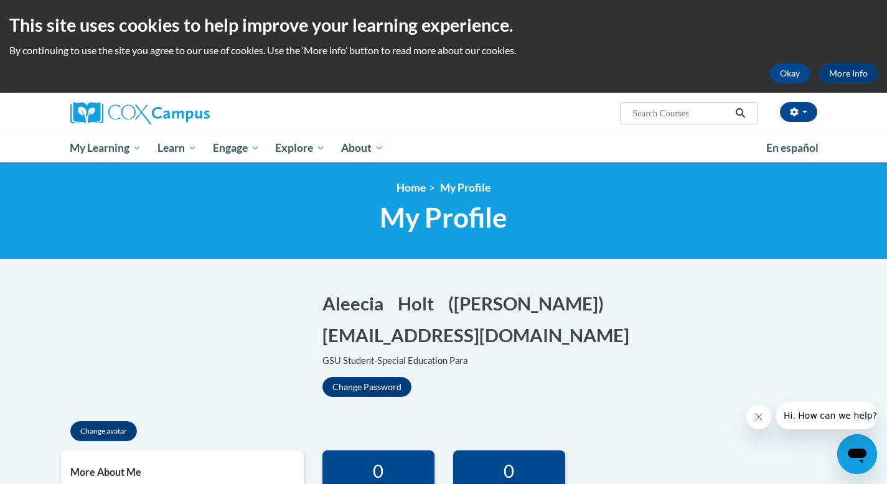
click at [771, 415] on div at bounding box center [811, 415] width 131 height 27
click at [413, 192] on link "Home" at bounding box center [411, 187] width 29 height 13
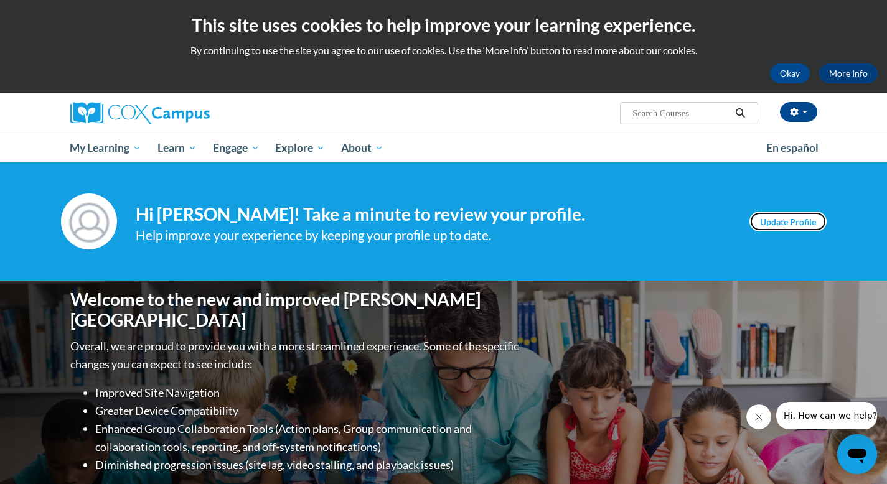
click at [770, 223] on link "Update Profile" at bounding box center [788, 222] width 77 height 20
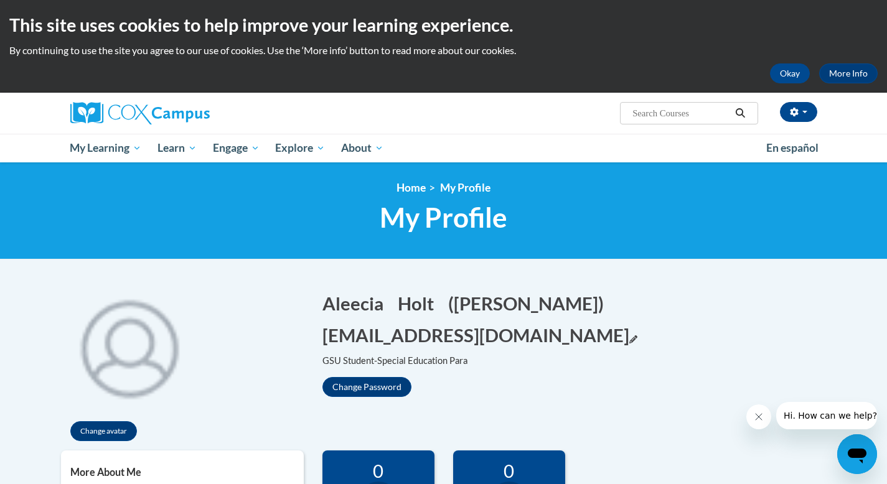
click at [638, 323] on button "[EMAIL_ADDRESS][DOMAIN_NAME] Edit" at bounding box center [480, 336] width 315 height 26
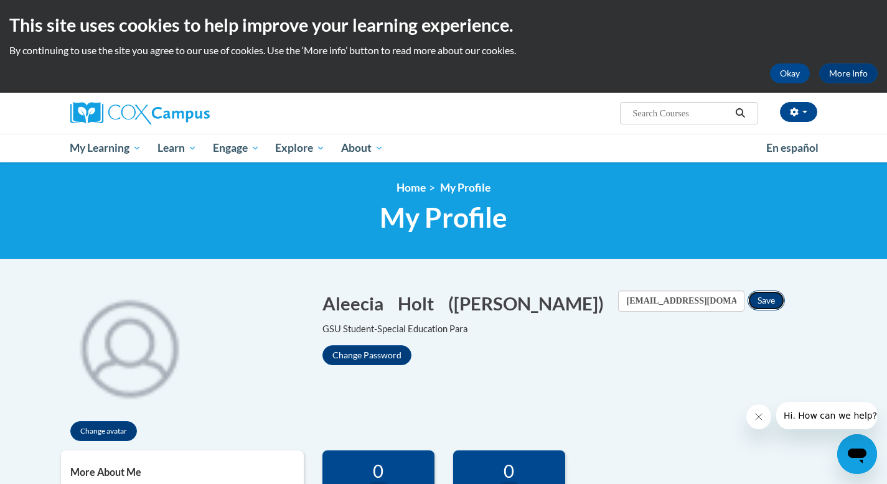
click at [748, 299] on button "Save" at bounding box center [766, 301] width 37 height 20
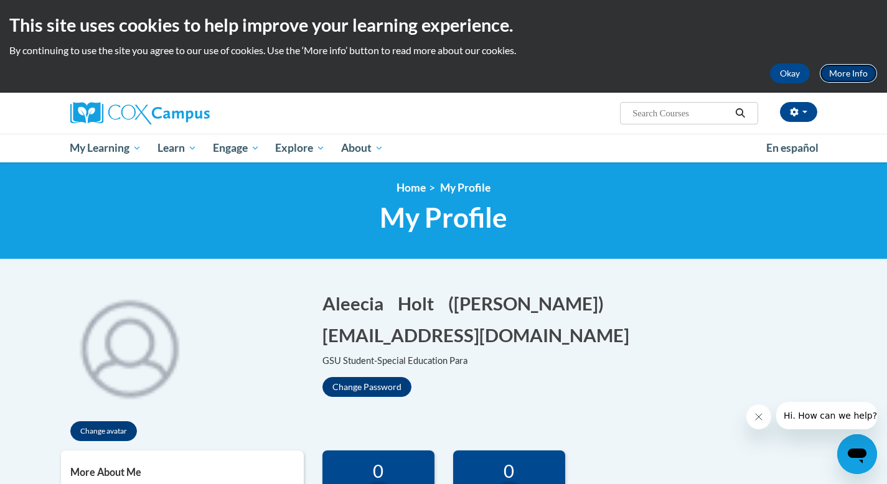
click at [860, 79] on link "More Info" at bounding box center [848, 74] width 59 height 20
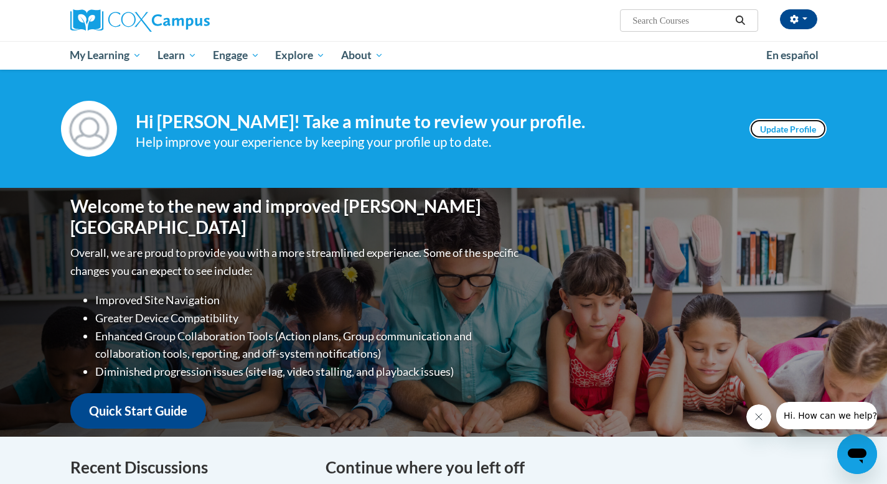
click at [795, 132] on link "Update Profile" at bounding box center [788, 129] width 77 height 20
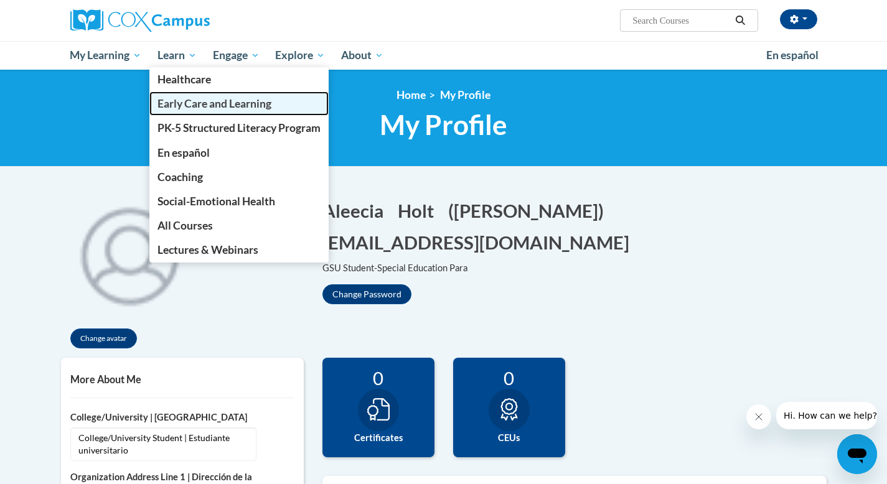
click at [189, 110] on span "Early Care and Learning" at bounding box center [215, 103] width 114 height 13
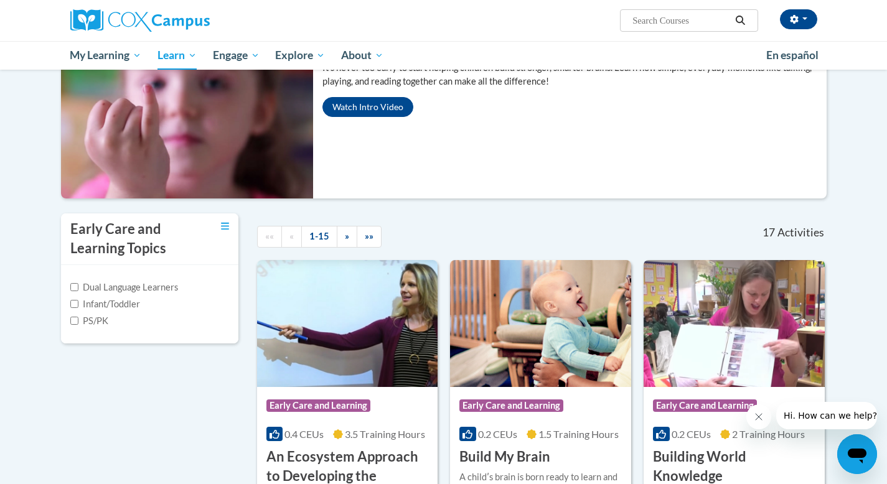
scroll to position [133, 0]
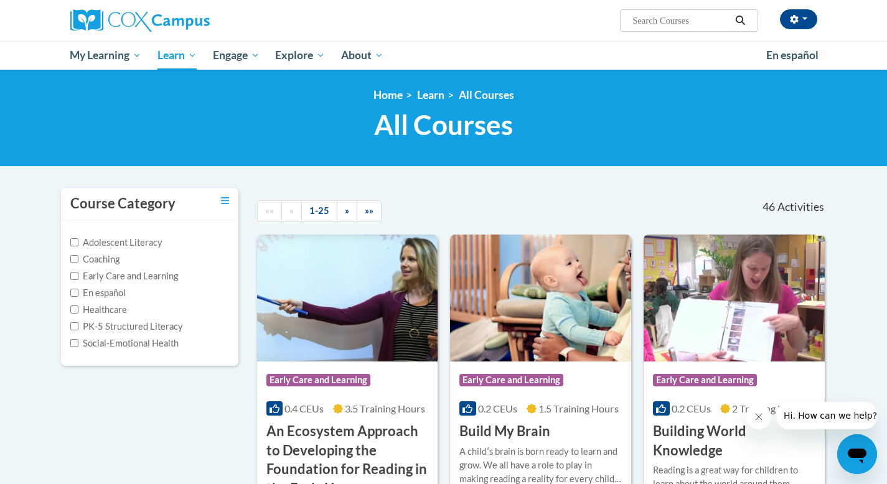
click at [121, 274] on label "Early Care and Learning" at bounding box center [124, 277] width 108 height 14
click at [78, 274] on input "Early Care and Learning" at bounding box center [74, 276] width 8 height 8
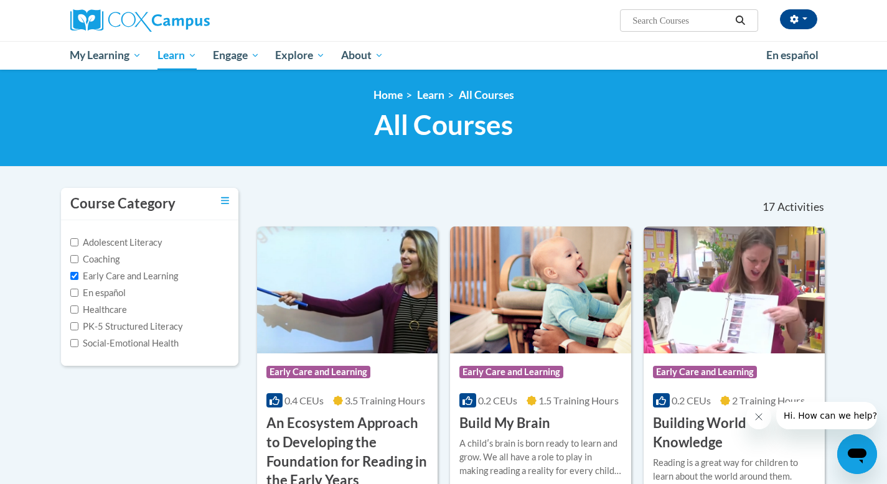
click at [77, 276] on input "Early Care and Learning" at bounding box center [74, 276] width 8 height 8
checkbox input "false"
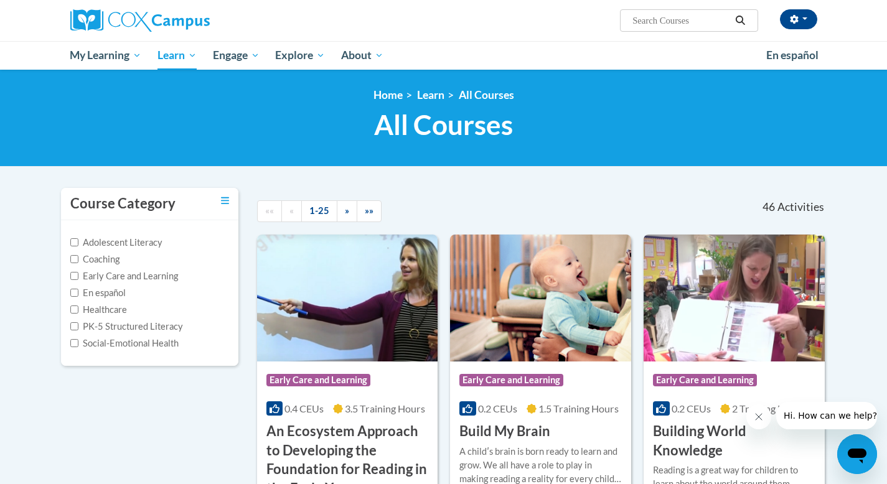
click at [639, 25] on input "Search..." at bounding box center [681, 20] width 100 height 15
paste input "Oral Language is the Foundation for Literacy"
type input "Oral Language is the Foundation for Literacy"
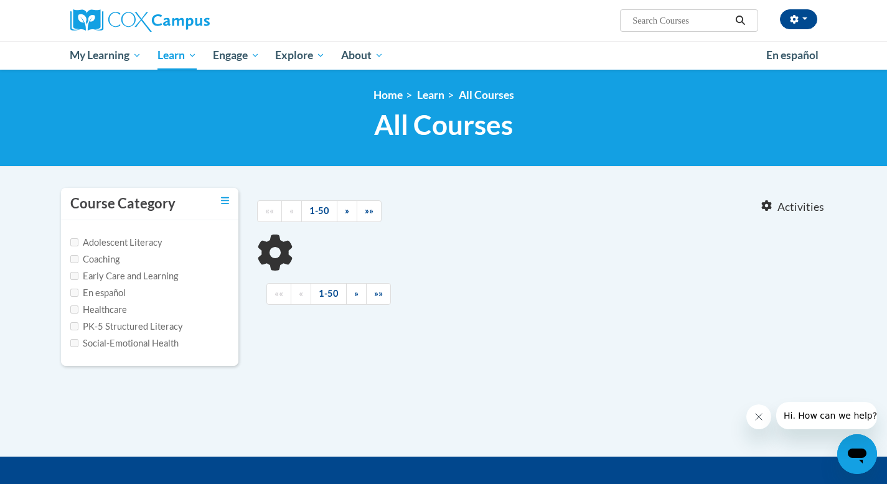
type input "Oral Language is the Foundation for Literacy"
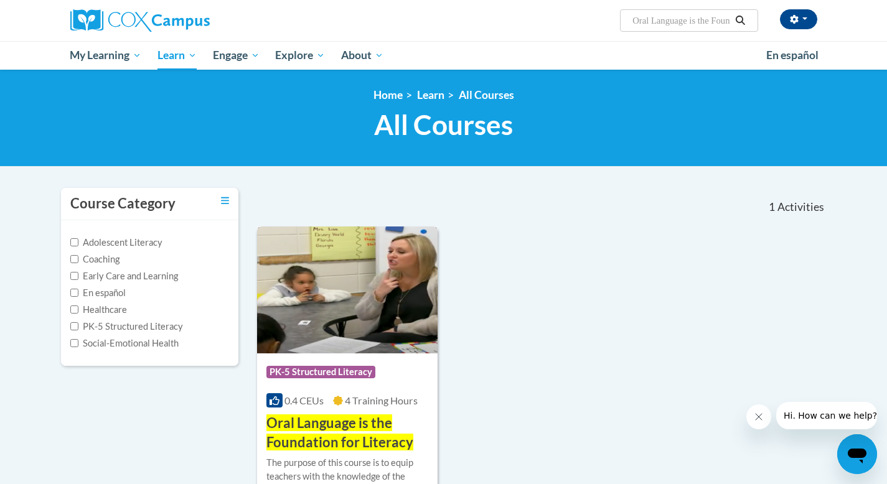
click at [354, 427] on span "Oral Language is the Foundation for Literacy" at bounding box center [339, 433] width 147 height 36
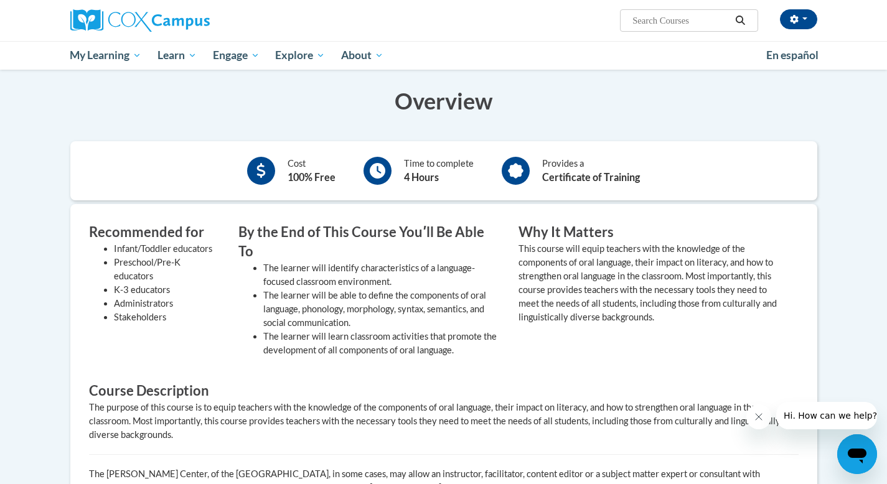
scroll to position [164, 0]
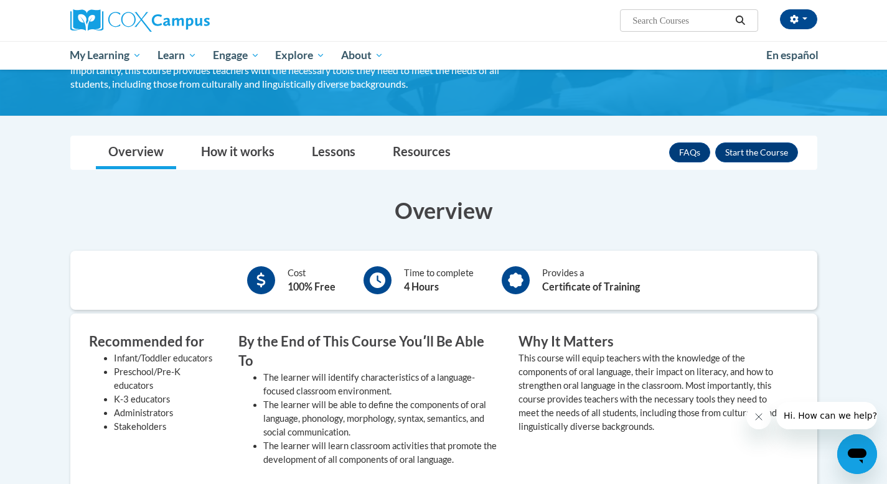
drag, startPoint x: 896, startPoint y: 329, endPoint x: 896, endPoint y: 179, distance: 150.0
click at [887, 179] on html "[PERSON_NAME] (Eastern Daylight Time GMT-0400 ) My Profile Inbox My Transcripts…" at bounding box center [443, 78] width 887 height 484
click at [755, 149] on button "Enroll" at bounding box center [756, 153] width 83 height 20
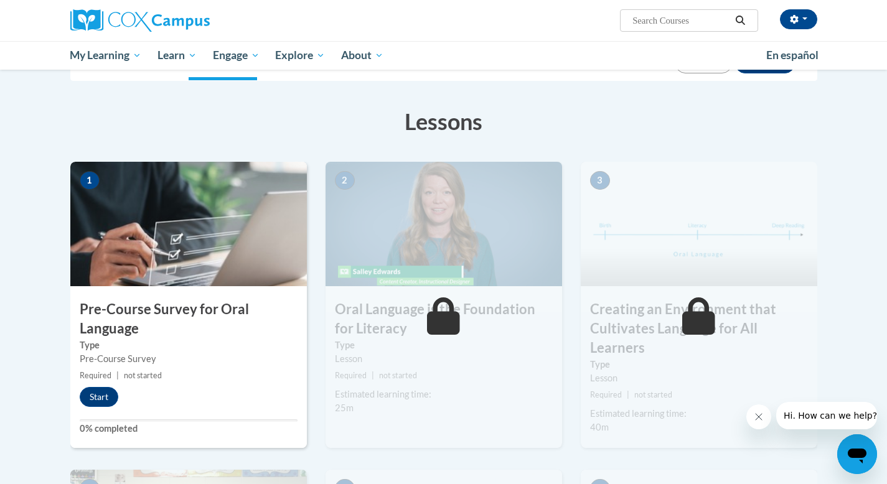
scroll to position [187, 0]
